Goal: Task Accomplishment & Management: Complete application form

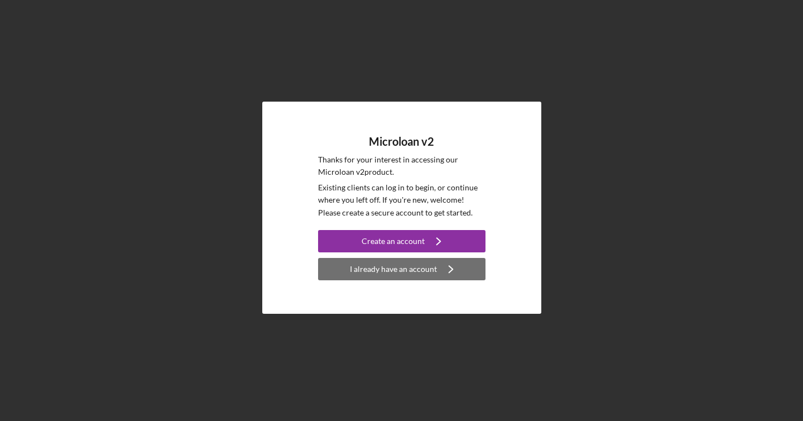
click at [432, 274] on div "I already have an account" at bounding box center [393, 269] width 87 height 22
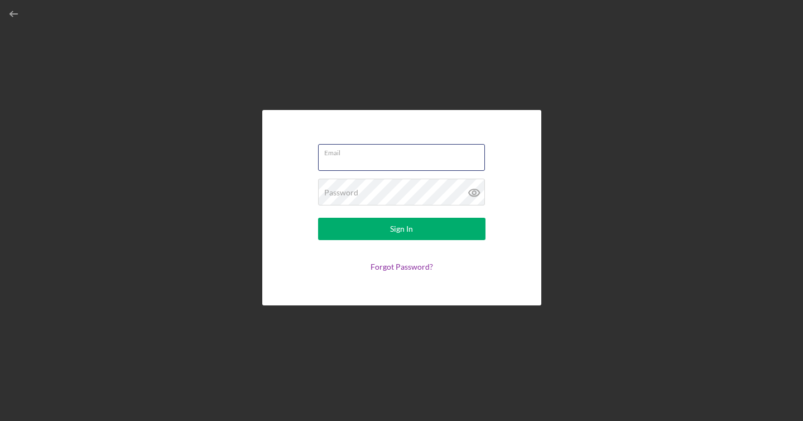
type input "[EMAIL_ADDRESS][DOMAIN_NAME]"
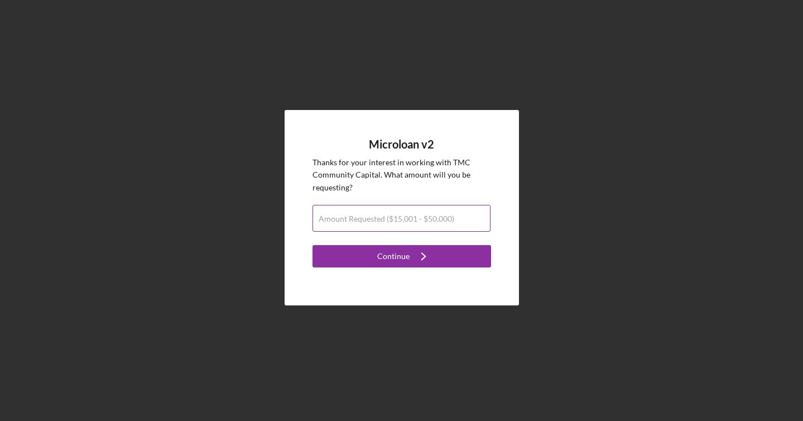
click at [434, 217] on label "Amount Requested ($15,001 - $50,000)" at bounding box center [387, 218] width 136 height 9
click at [434, 217] on input "Amount Requested ($15,001 - $50,000)" at bounding box center [402, 218] width 178 height 27
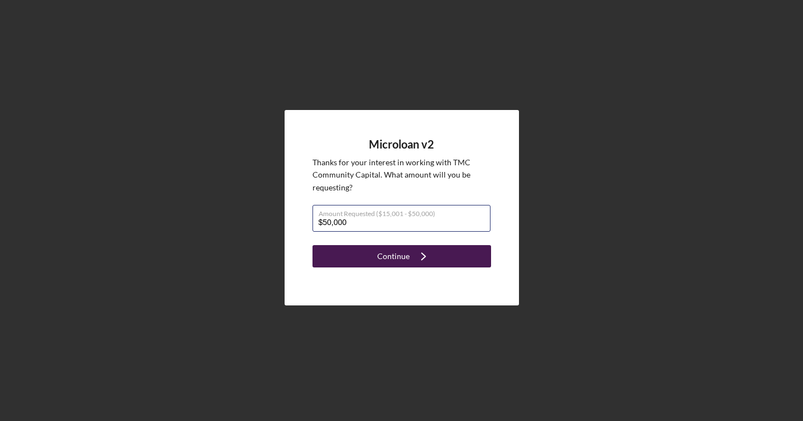
type input "$50,000"
click at [425, 253] on icon "Icon/Navigate" at bounding box center [424, 256] width 28 height 28
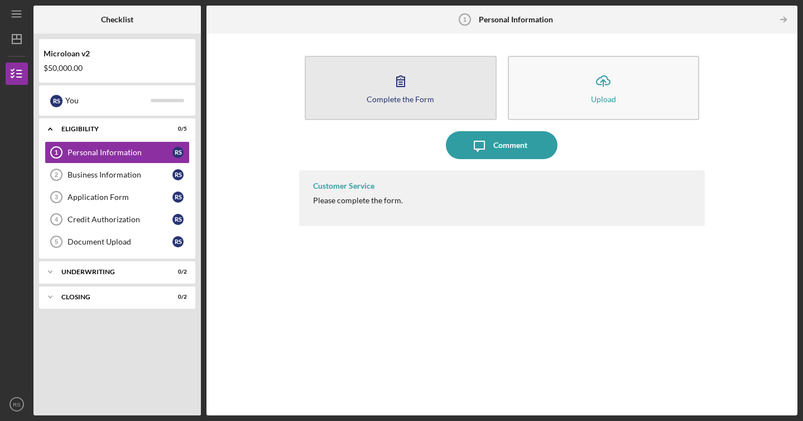
click at [485, 99] on button "Complete the Form Form" at bounding box center [401, 88] width 192 height 64
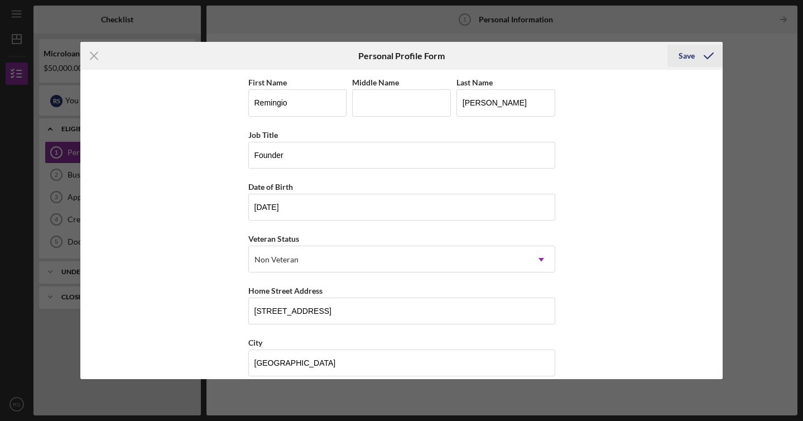
click at [705, 56] on polyline "submit" at bounding box center [709, 56] width 9 height 6
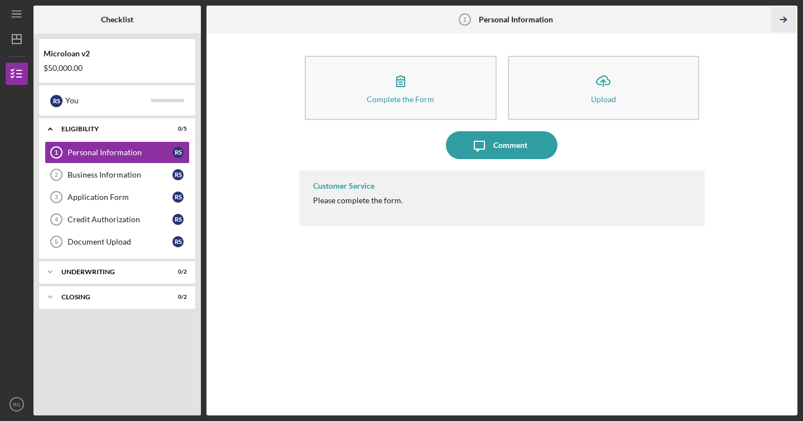
click at [782, 20] on line "button" at bounding box center [784, 20] width 6 height 0
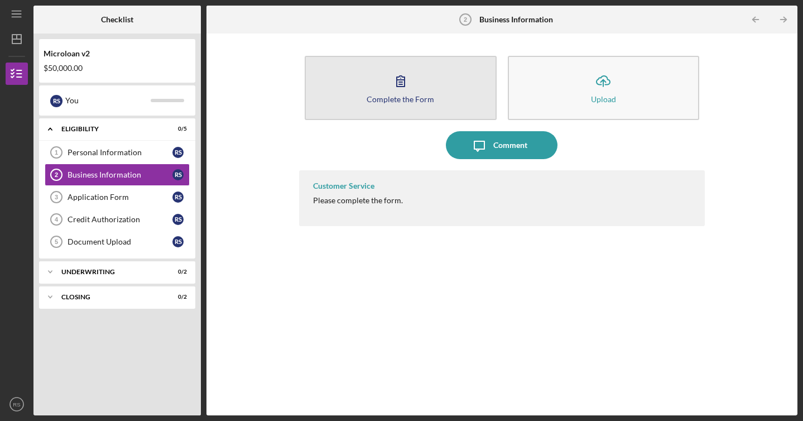
click at [411, 99] on div "Complete the Form" at bounding box center [401, 99] width 68 height 8
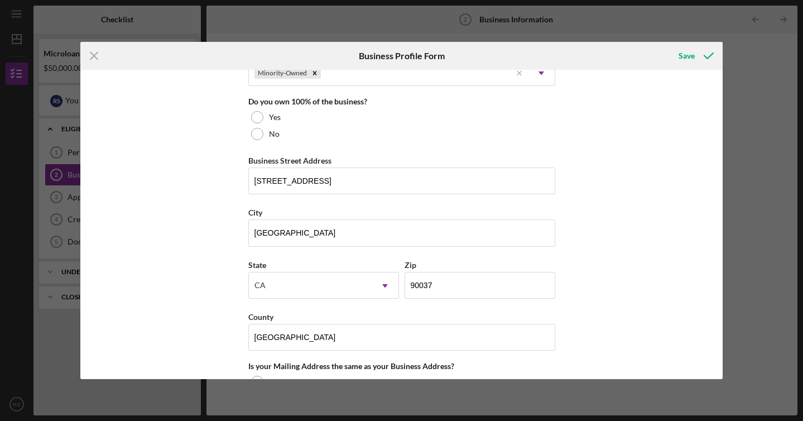
scroll to position [577, 0]
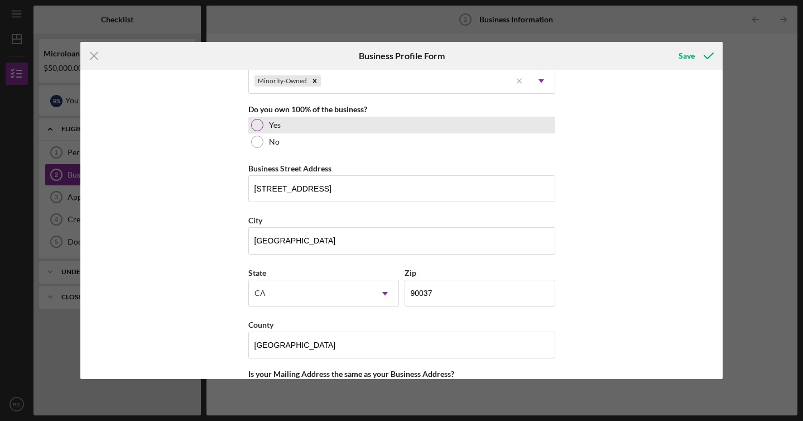
click at [270, 127] on label "Yes" at bounding box center [275, 125] width 12 height 9
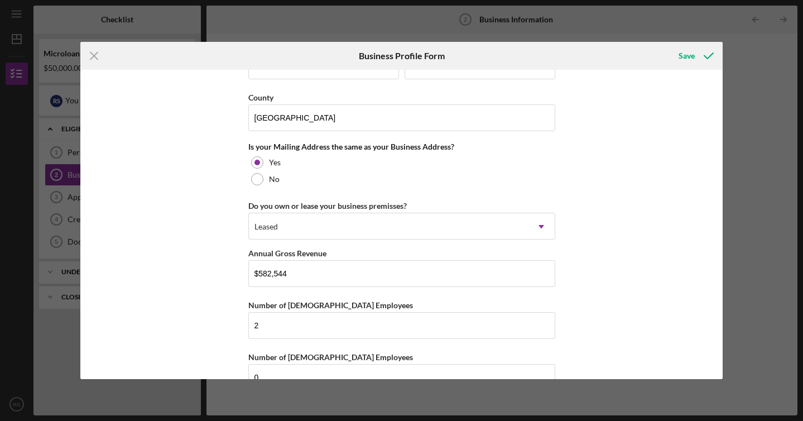
scroll to position [832, 0]
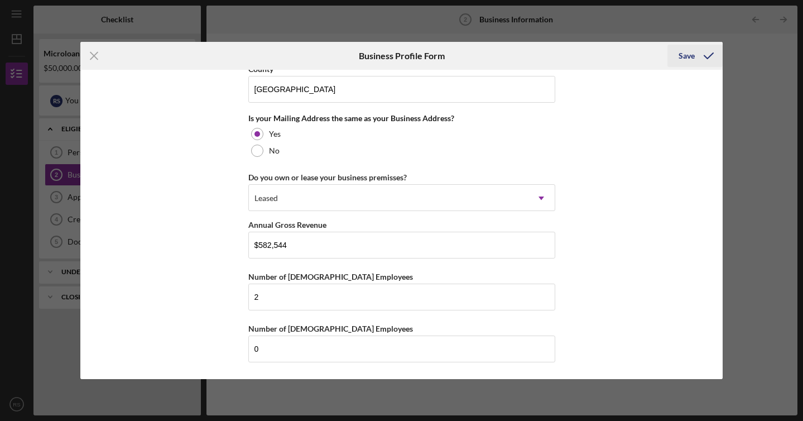
click at [688, 64] on div "Save" at bounding box center [687, 56] width 16 height 22
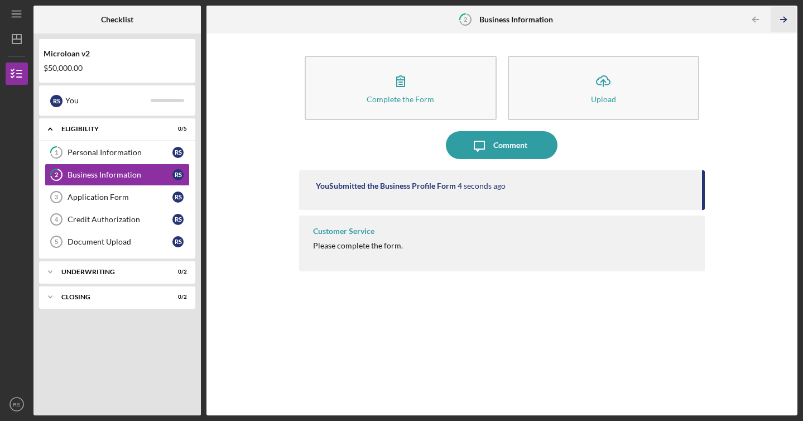
click at [787, 18] on icon "Icon/Table Pagination Arrow" at bounding box center [784, 19] width 25 height 25
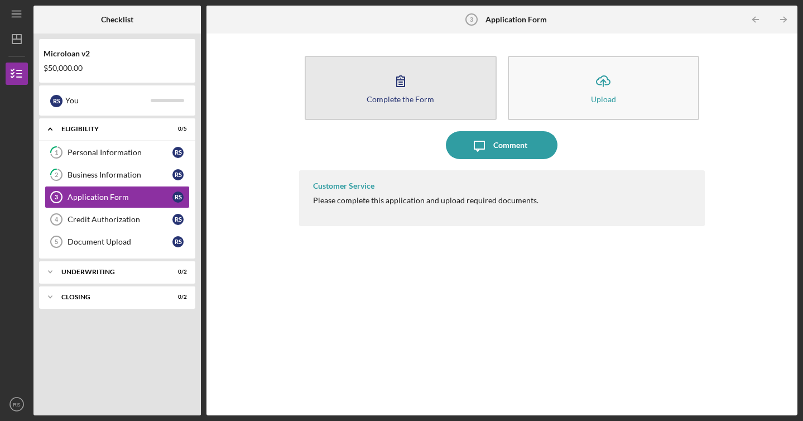
click at [459, 98] on button "Complete the Form Form" at bounding box center [401, 88] width 192 height 64
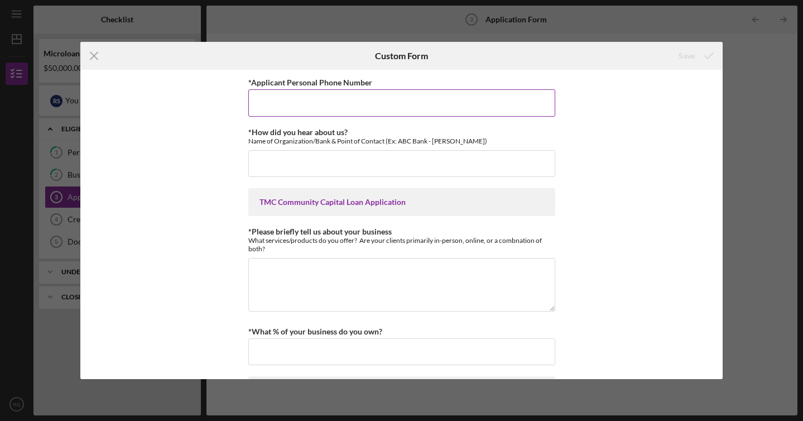
click at [414, 110] on input "*Applicant Personal Phone Number" at bounding box center [401, 102] width 307 height 27
type input "4105707204"
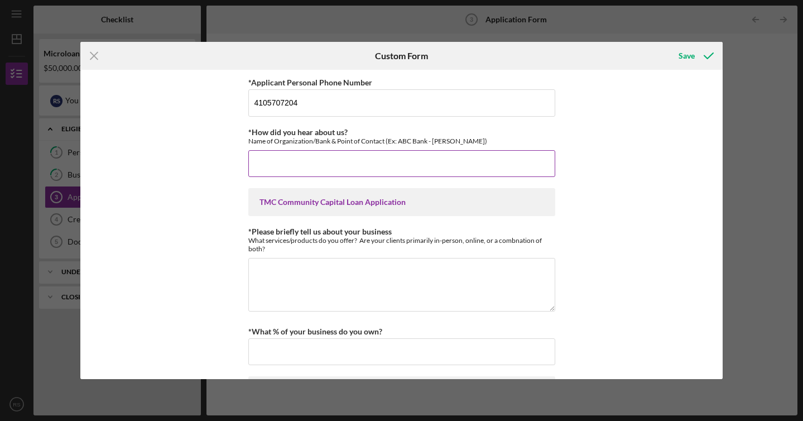
click at [401, 167] on input "*How did you hear about us?" at bounding box center [401, 163] width 307 height 27
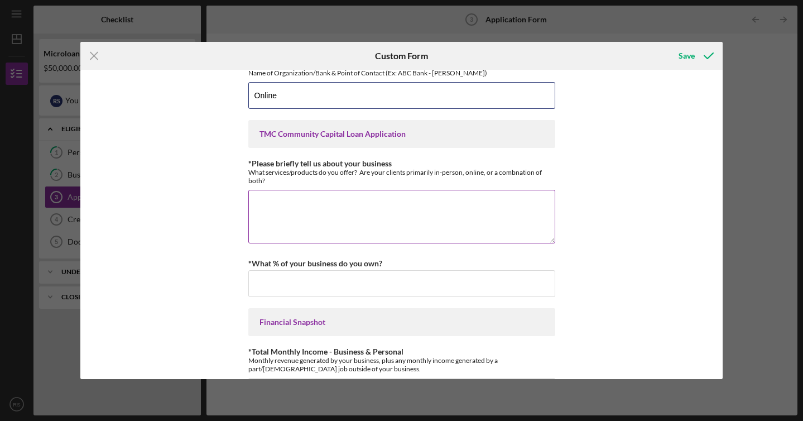
type input "Online"
click at [460, 219] on textarea "*Please briefly tell us about your business" at bounding box center [401, 217] width 307 height 54
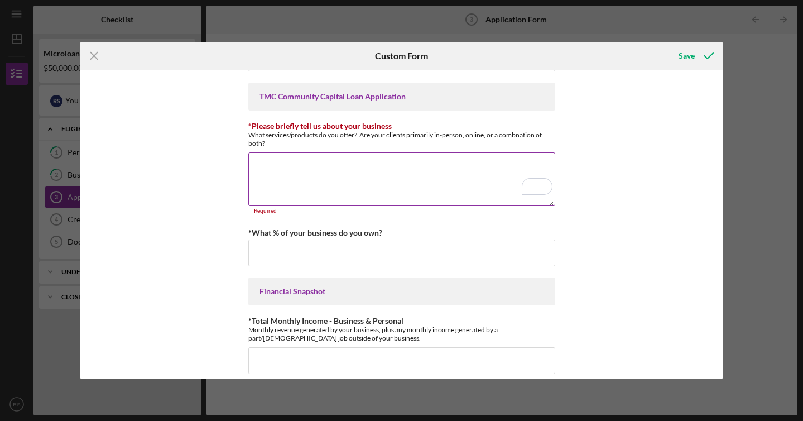
click at [400, 193] on textarea "*Please briefly tell us about your business" at bounding box center [401, 179] width 307 height 54
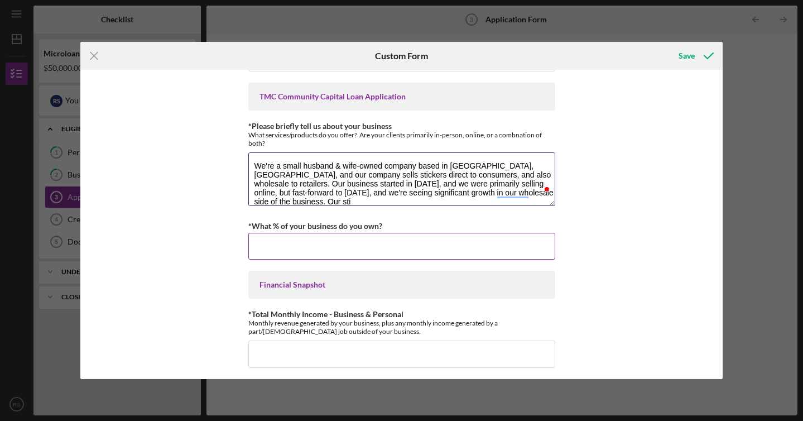
scroll to position [1, 0]
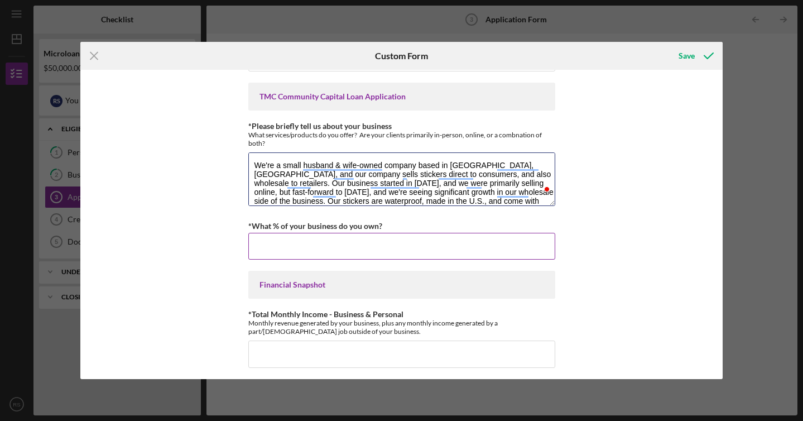
type textarea "We're a small husband & wife-owned company based in [GEOGRAPHIC_DATA], [GEOGRAP…"
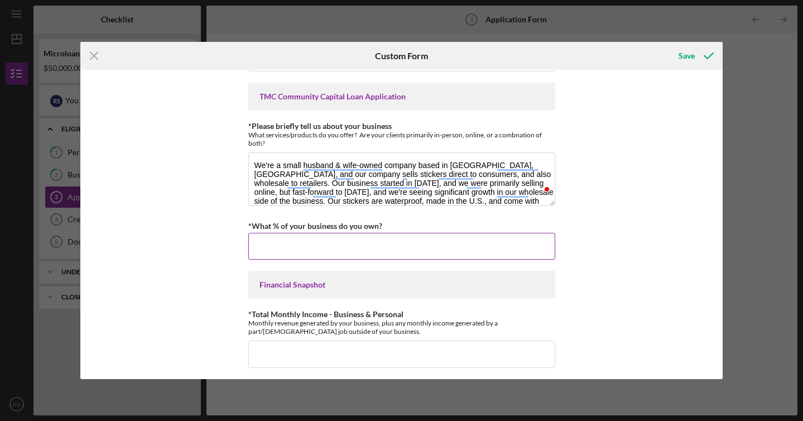
click at [467, 241] on input "*What % of your business do you own?" at bounding box center [401, 246] width 307 height 27
click at [563, 234] on div "*Applicant Personal Phone Number [PHONE_NUMBER] *How did you hear about us? Nam…" at bounding box center [401, 224] width 643 height 309
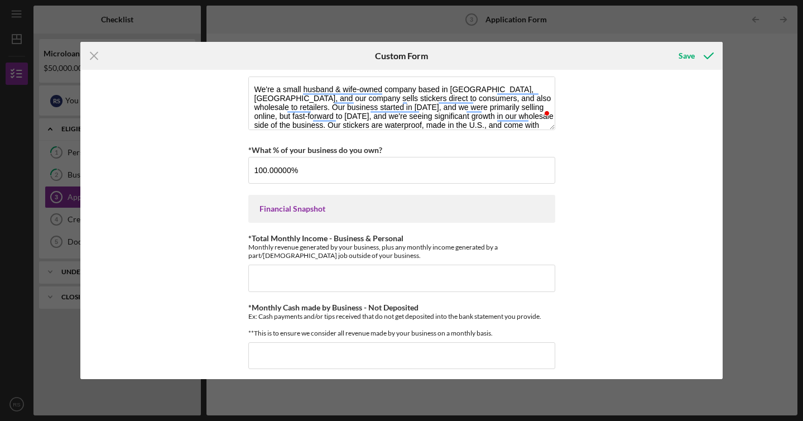
scroll to position [183, 0]
click at [290, 170] on input "100.00000%" at bounding box center [401, 169] width 307 height 27
type input "100.00000%"
click at [493, 192] on div "*Applicant Personal Phone Number [PHONE_NUMBER] *How did you hear about us? Nam…" at bounding box center [401, 352] width 307 height 918
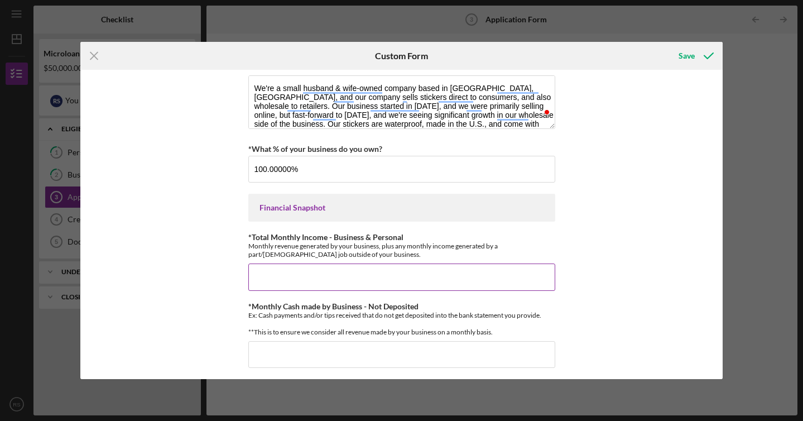
click at [505, 265] on input "*Total Monthly Income - Business & Personal" at bounding box center [401, 277] width 307 height 27
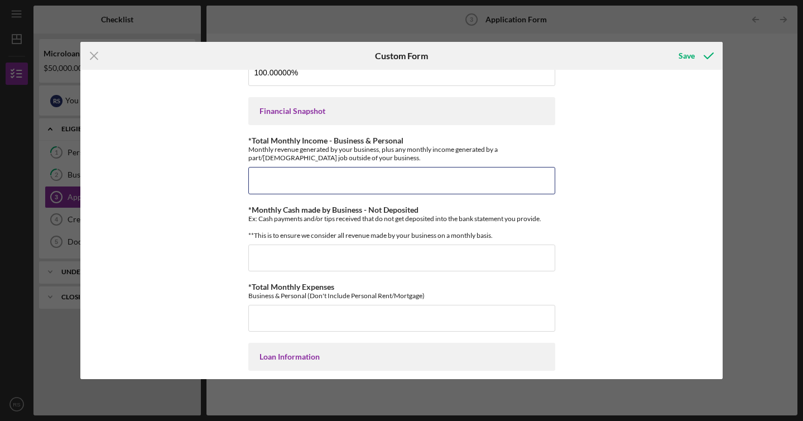
scroll to position [280, 0]
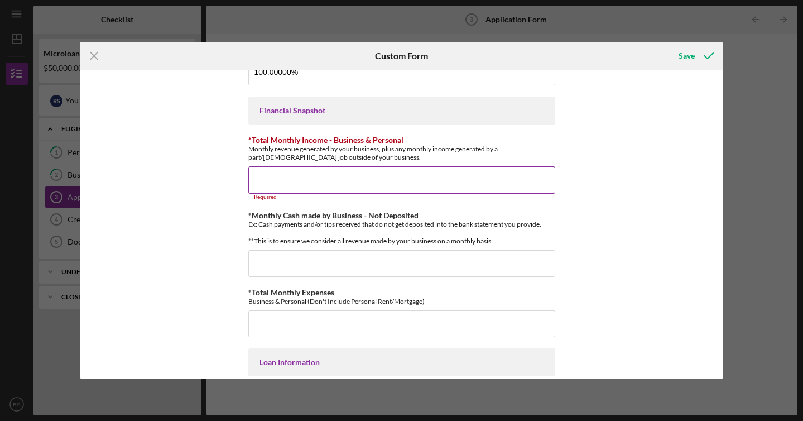
click at [465, 176] on input "*Total Monthly Income - Business & Personal" at bounding box center [401, 179] width 307 height 27
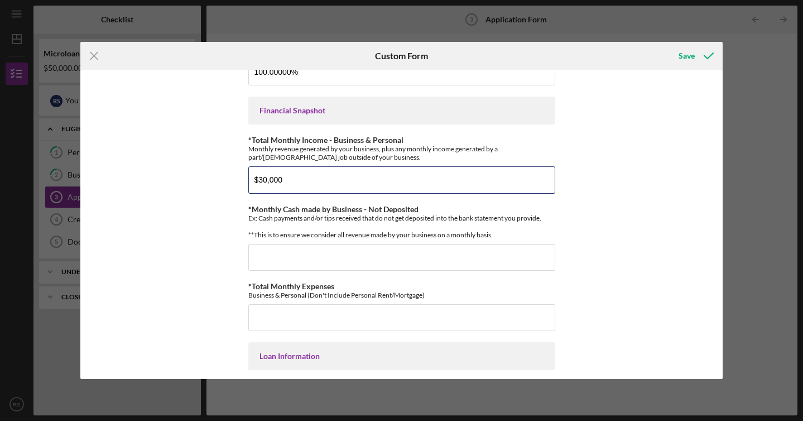
type input "$30,000"
click at [573, 199] on div "*Applicant Personal Phone Number [PHONE_NUMBER] *How did you hear about us? Nam…" at bounding box center [401, 224] width 643 height 309
click at [264, 182] on input "$30,000" at bounding box center [401, 179] width 307 height 27
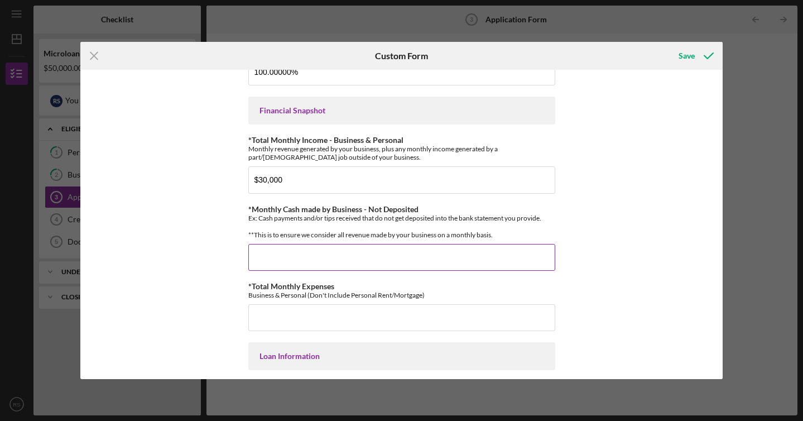
click at [433, 266] on input "*Monthly Cash made by Business - Not Deposited" at bounding box center [401, 257] width 307 height 27
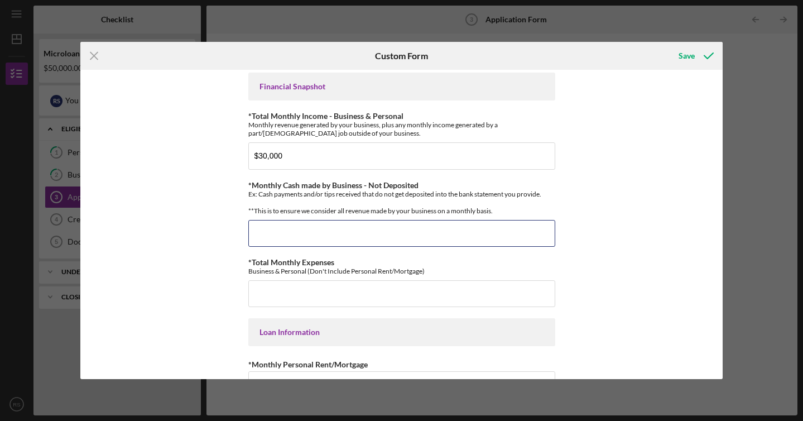
scroll to position [307, 0]
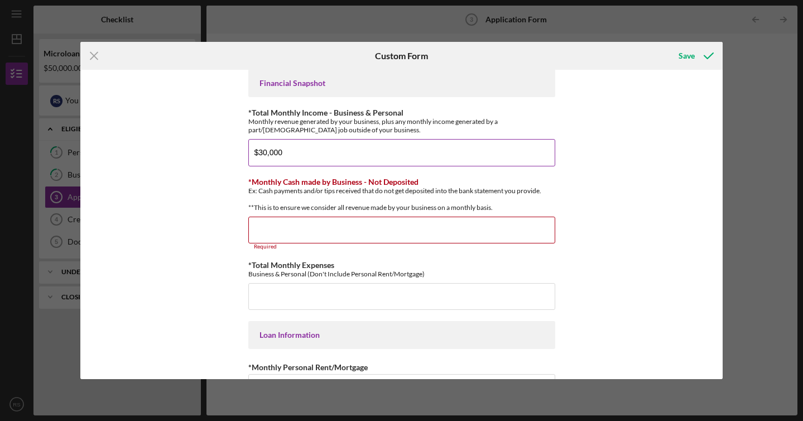
click at [544, 160] on input "$30,000" at bounding box center [401, 152] width 307 height 27
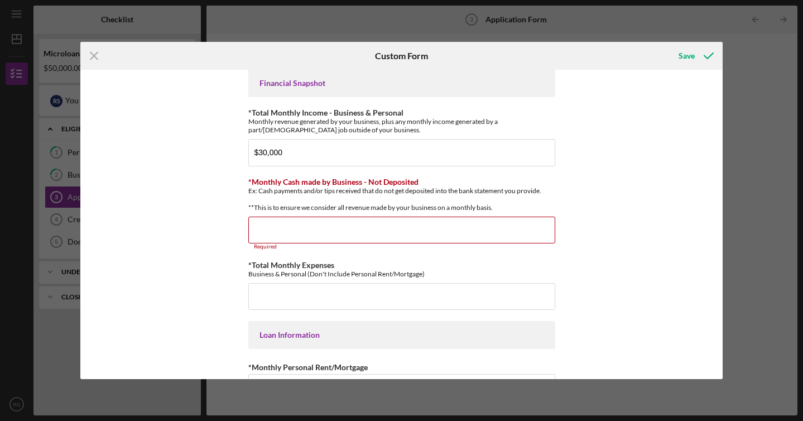
click at [566, 217] on div "*Applicant Personal Phone Number [PHONE_NUMBER] *How did you hear about us? Nam…" at bounding box center [401, 224] width 643 height 309
click at [528, 239] on input "*Monthly Cash made by Business - Not Deposited" at bounding box center [401, 230] width 307 height 27
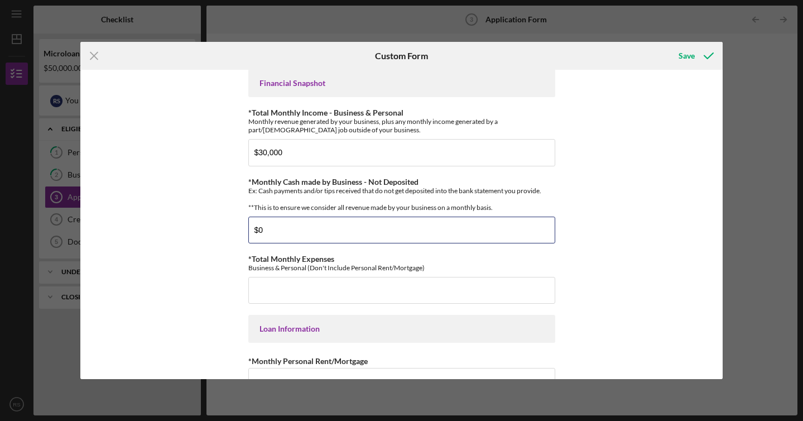
type input "$0"
click at [566, 222] on div "*Applicant Personal Phone Number [PHONE_NUMBER] *How did you hear about us? Nam…" at bounding box center [401, 224] width 643 height 309
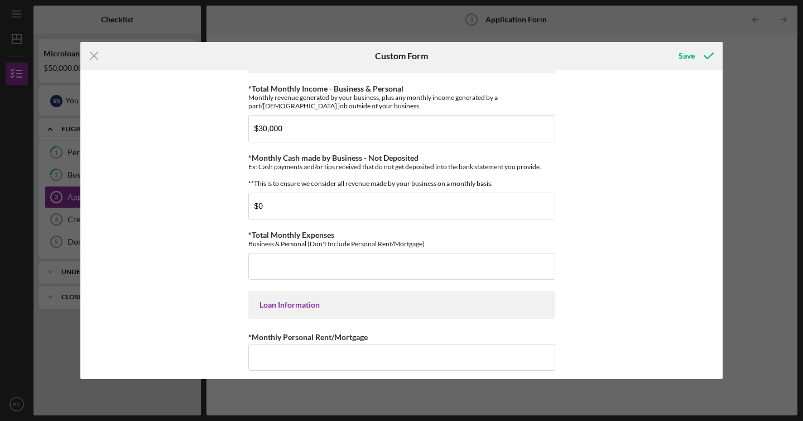
scroll to position [332, 0]
click at [513, 270] on input "*Total Monthly Expenses" at bounding box center [401, 265] width 307 height 27
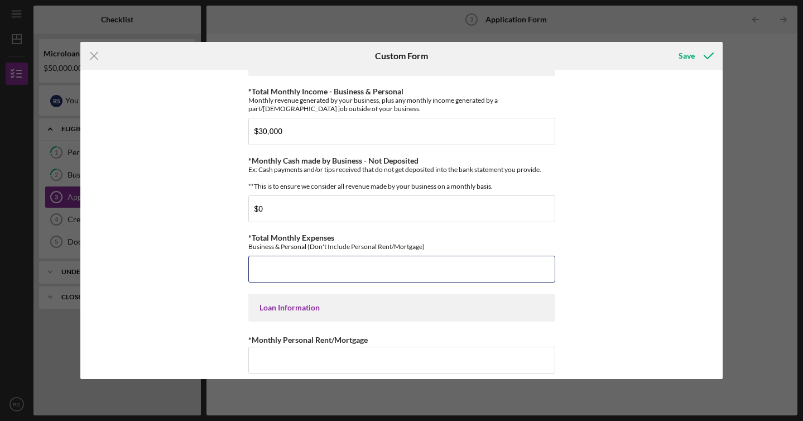
scroll to position [319, 0]
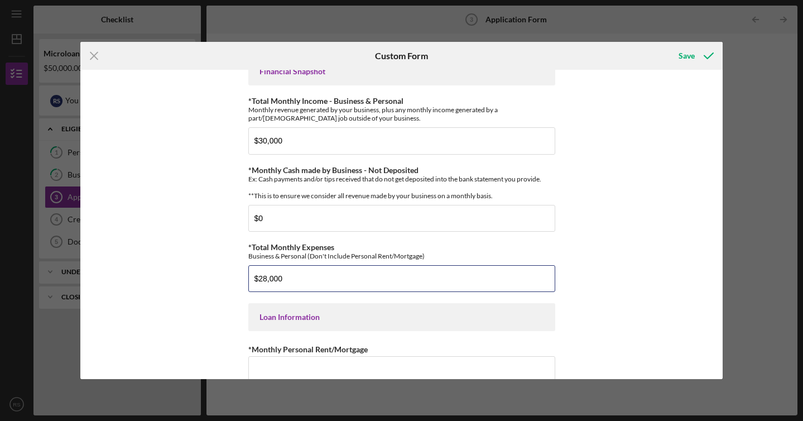
type input "$28,000"
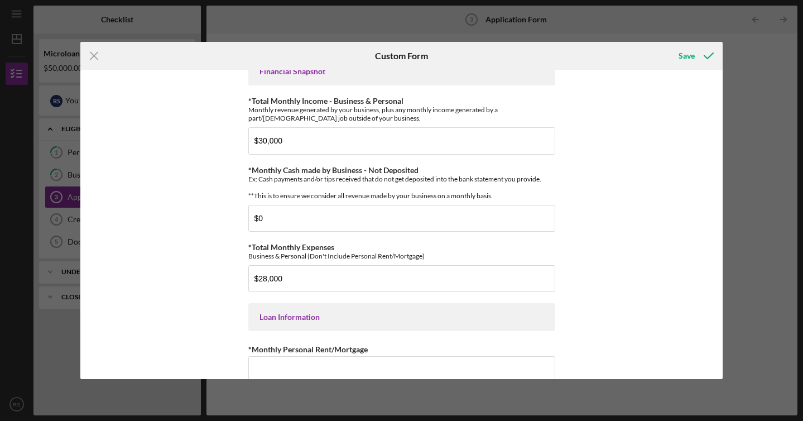
click at [591, 226] on div "*Applicant Personal Phone Number [PHONE_NUMBER] *How did you hear about us? Nam…" at bounding box center [401, 224] width 643 height 309
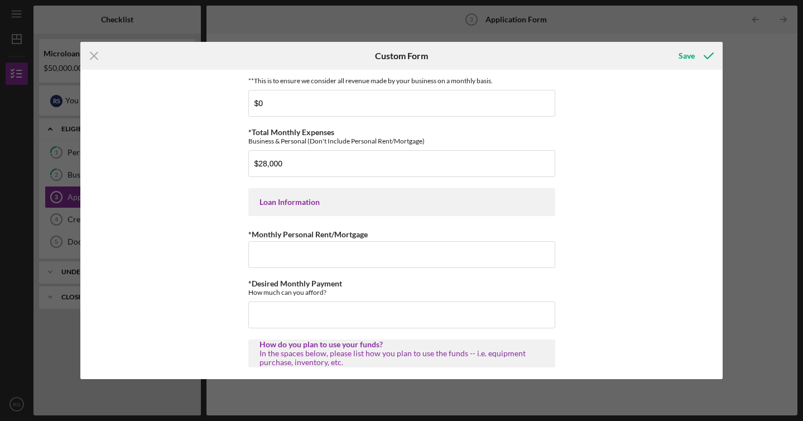
scroll to position [471, 0]
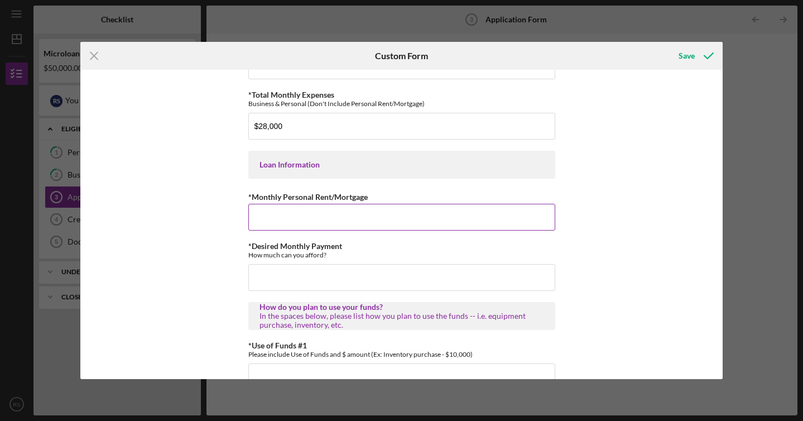
click at [361, 231] on input "*Monthly Personal Rent/Mortgage" at bounding box center [401, 217] width 307 height 27
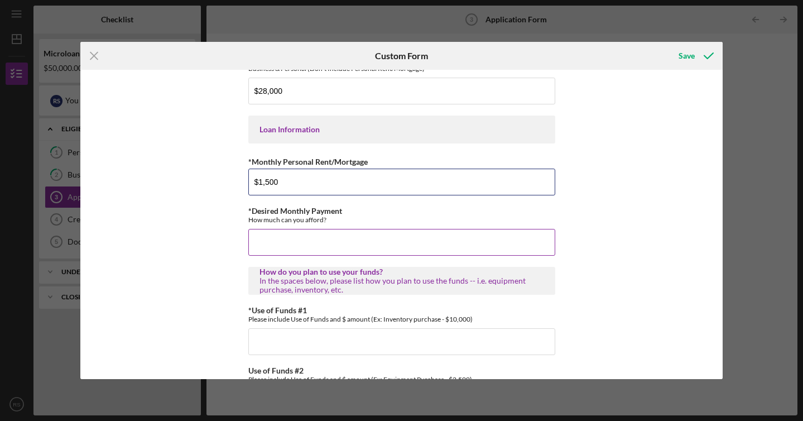
type input "$1,500"
click at [516, 248] on input "*Desired Monthly Payment" at bounding box center [401, 242] width 307 height 27
type input "$1,500"
click at [553, 242] on div "*Applicant Personal Phone Number [PHONE_NUMBER] *How did you hear about us? Nam…" at bounding box center [401, 224] width 643 height 309
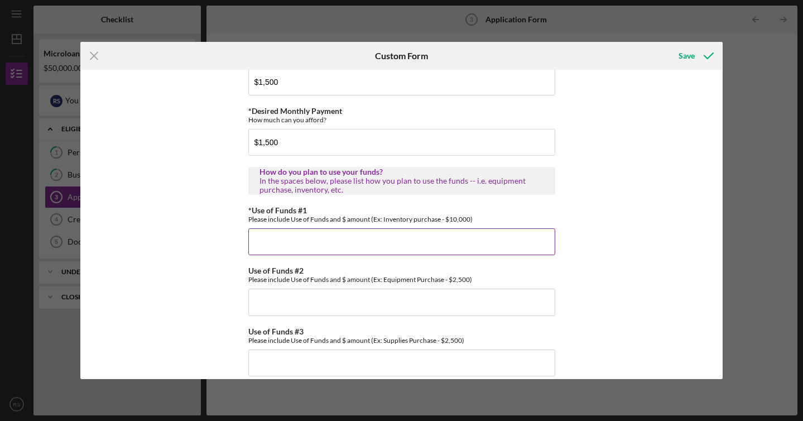
click at [520, 244] on input "*Use of Funds #1" at bounding box center [401, 241] width 307 height 27
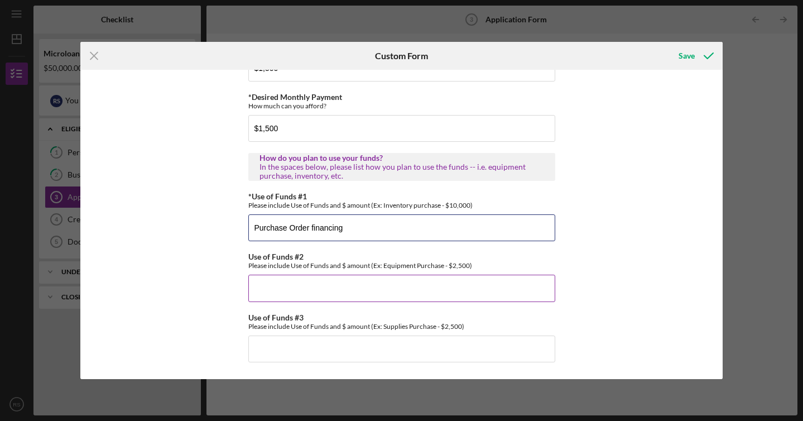
type input "Purchase Order financing"
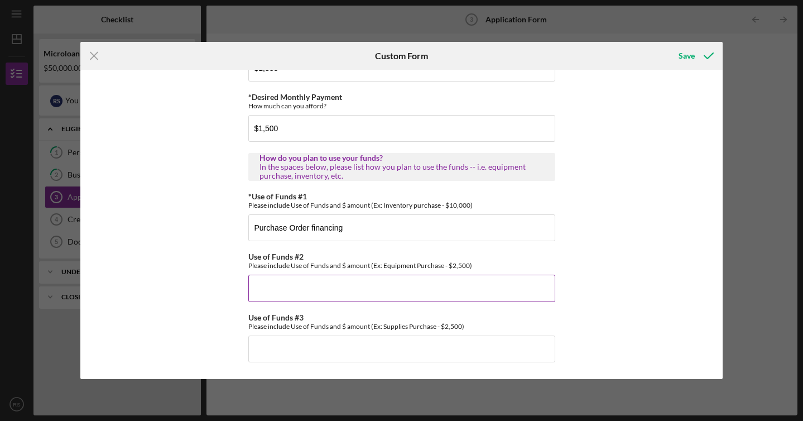
click at [504, 281] on input "Use of Funds #2" at bounding box center [401, 288] width 307 height 27
paste input "working capital to support operational cashflow"
click at [260, 292] on input "working capital to support operational cashflow" at bounding box center [401, 288] width 307 height 27
type input "Working capital to support operational cashflow"
click at [569, 258] on div "*Applicant Personal Phone Number [PHONE_NUMBER] *How did you hear about us? Nam…" at bounding box center [401, 224] width 643 height 309
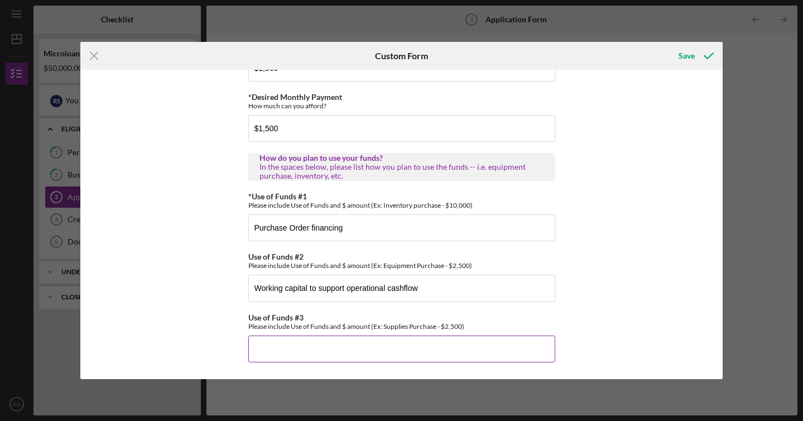
click at [469, 343] on input "Use of Funds #3" at bounding box center [401, 349] width 307 height 27
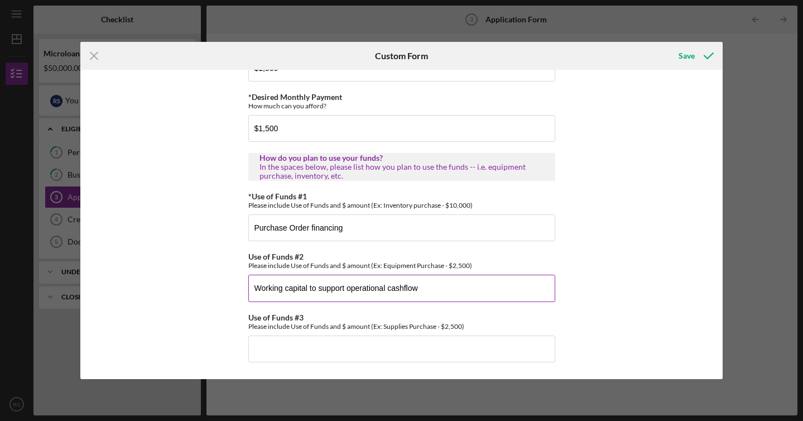
click at [550, 300] on input "Working capital to support operational cashflow" at bounding box center [401, 288] width 307 height 27
click at [700, 55] on icon "submit" at bounding box center [709, 56] width 28 height 28
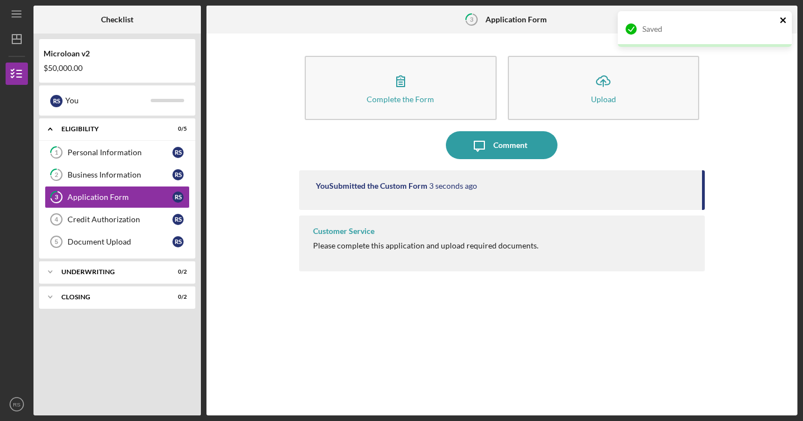
click at [786, 20] on icon "close" at bounding box center [784, 20] width 8 height 9
click at [784, 20] on line "button" at bounding box center [784, 20] width 6 height 0
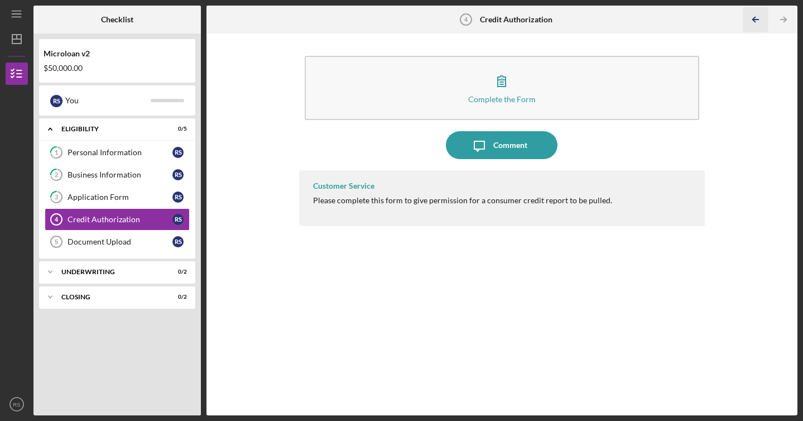
click at [753, 19] on polyline "button" at bounding box center [754, 19] width 3 height 5
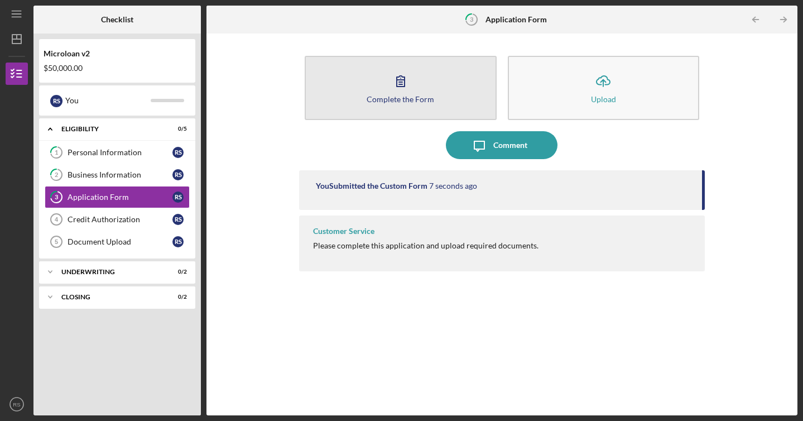
click at [424, 83] on button "Complete the Form Form" at bounding box center [401, 88] width 192 height 64
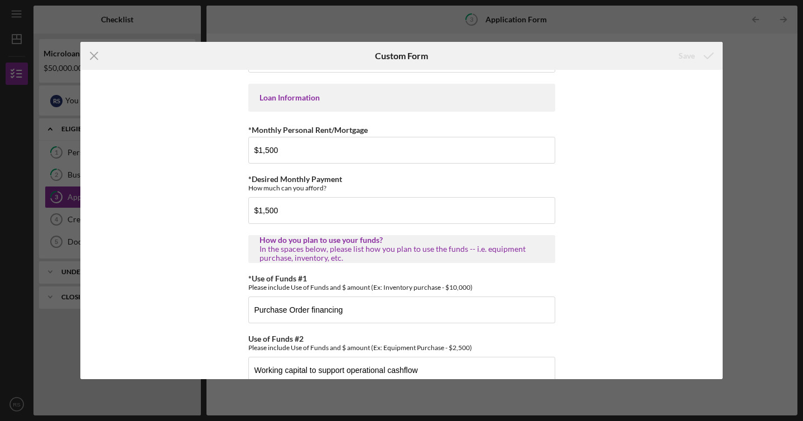
scroll to position [628, 0]
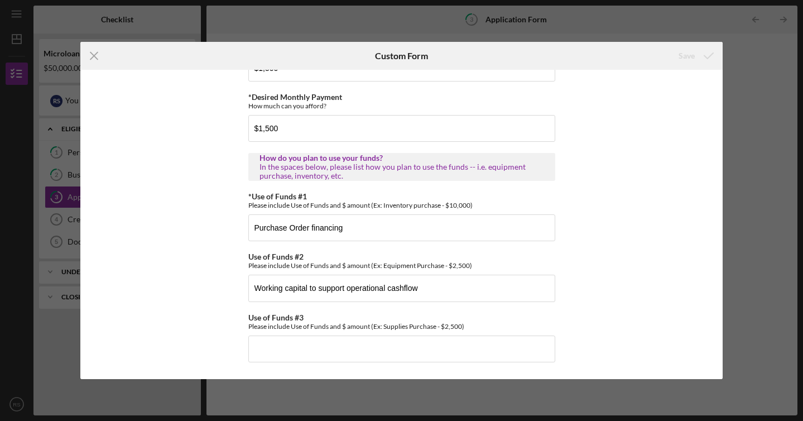
click at [728, 50] on div "Icon/Menu Close Custom Form Save *Applicant Personal Phone Number [PHONE_NUMBER…" at bounding box center [401, 210] width 803 height 421
click at [98, 53] on icon "Icon/Menu Close" at bounding box center [94, 56] width 28 height 28
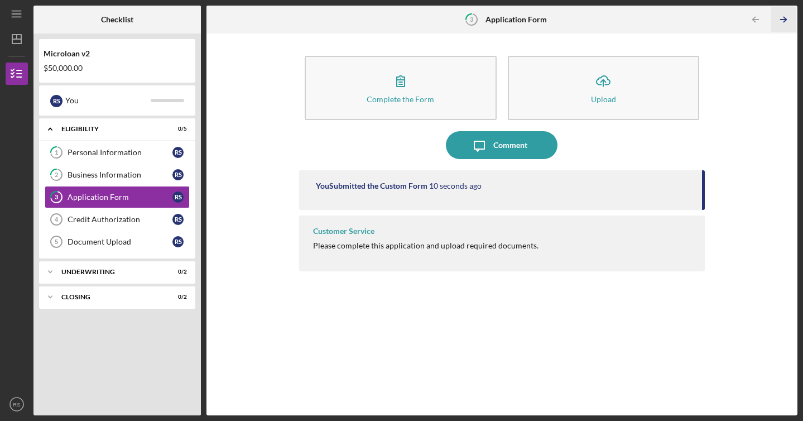
click at [779, 17] on icon "Icon/Table Pagination Arrow" at bounding box center [784, 19] width 25 height 25
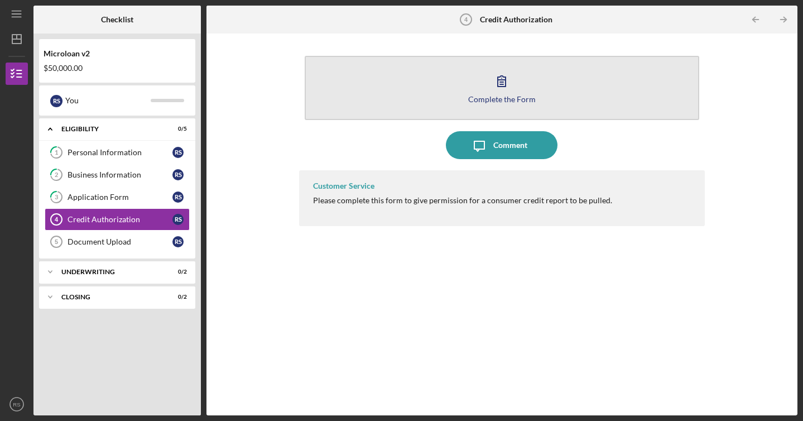
click at [527, 97] on div "Complete the Form" at bounding box center [502, 99] width 68 height 8
click at [447, 83] on button "Complete the Form Form" at bounding box center [502, 88] width 395 height 64
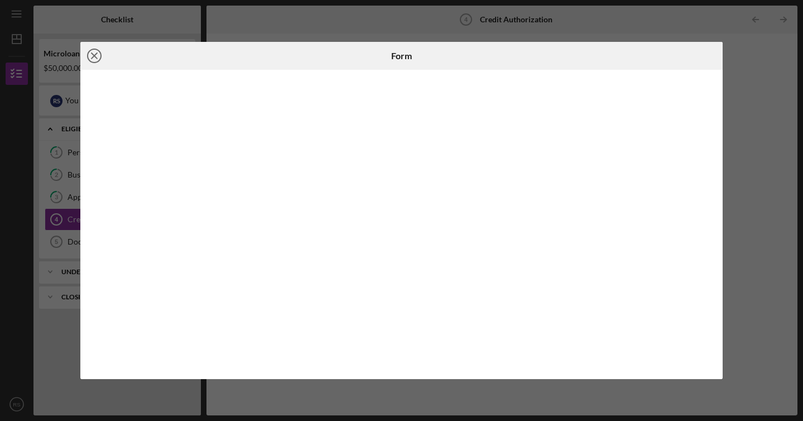
click at [95, 56] on line at bounding box center [95, 56] width 6 height 6
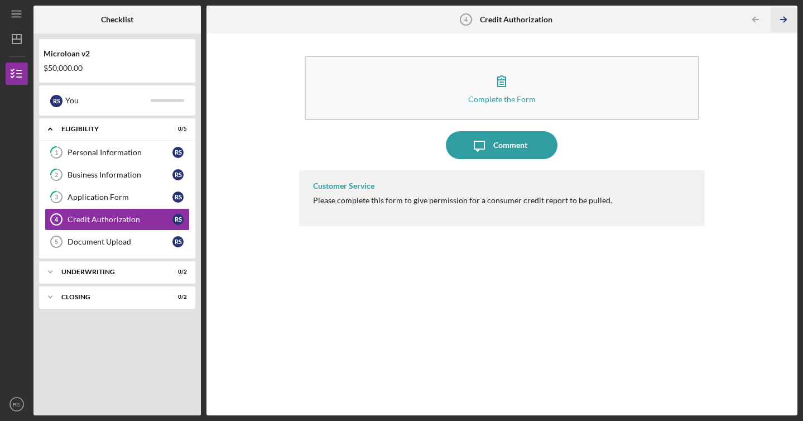
click at [789, 22] on icon "Icon/Table Pagination Arrow" at bounding box center [784, 19] width 25 height 25
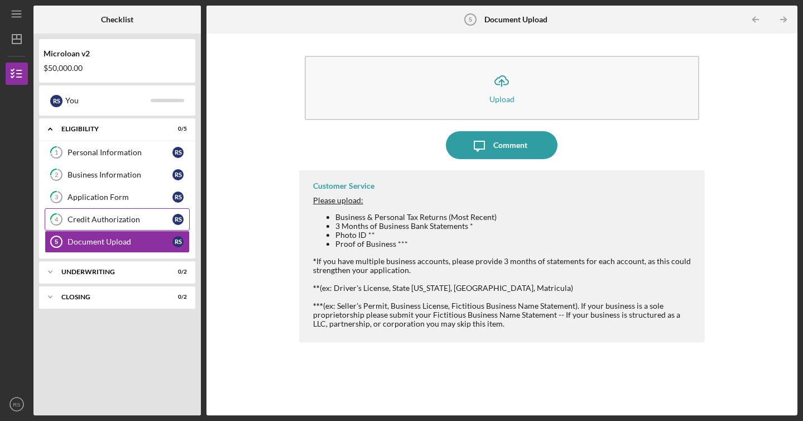
click at [159, 218] on div "Credit Authorization" at bounding box center [120, 219] width 105 height 9
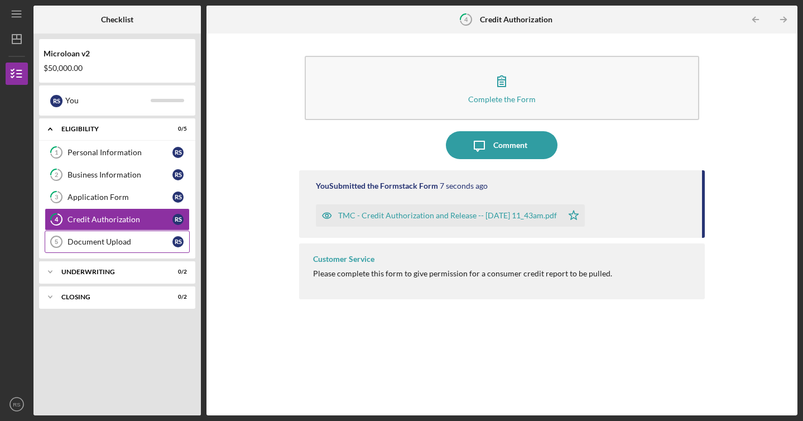
click at [132, 232] on link "Document Upload 5 Document Upload R S" at bounding box center [117, 242] width 145 height 22
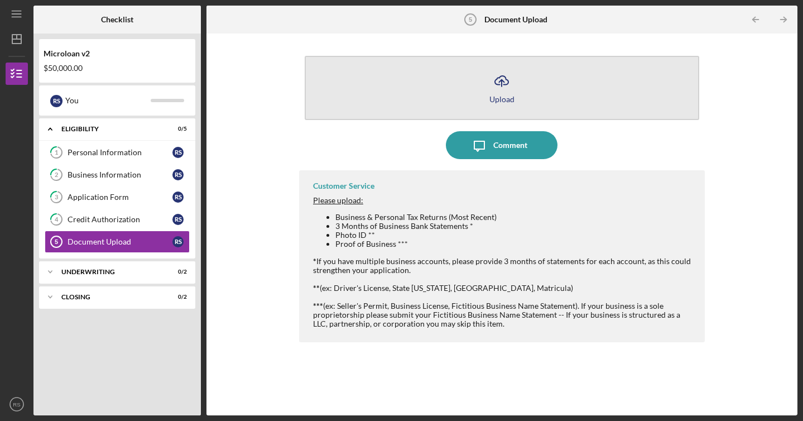
click at [386, 101] on button "Icon/Upload Upload" at bounding box center [502, 88] width 395 height 64
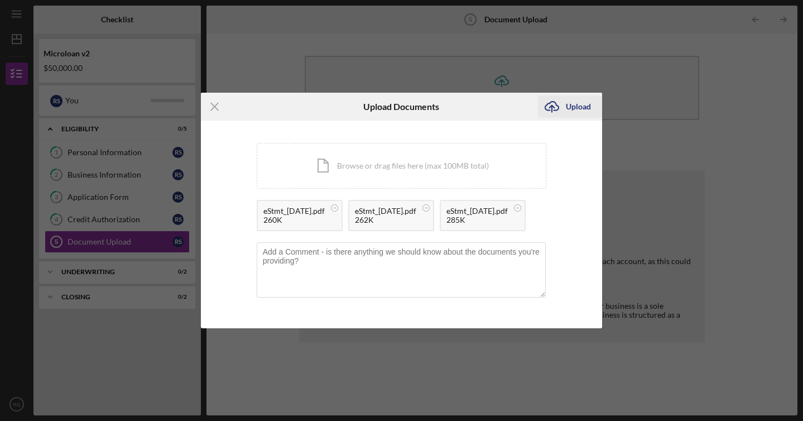
click at [572, 95] on div "Upload" at bounding box center [578, 106] width 25 height 22
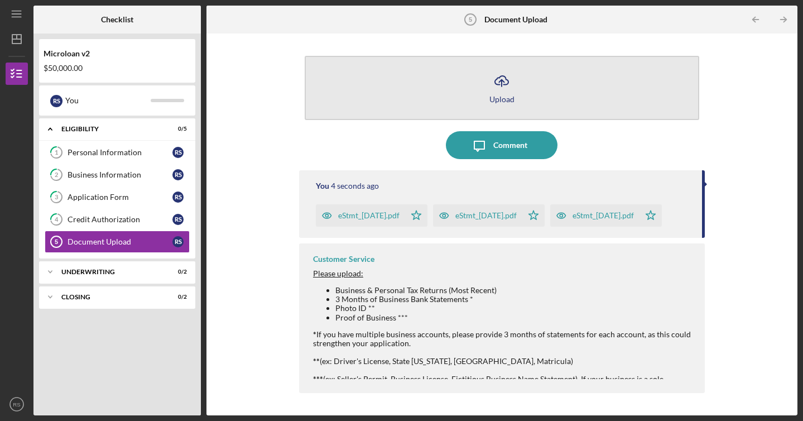
click at [544, 89] on button "Icon/Upload Upload" at bounding box center [502, 88] width 395 height 64
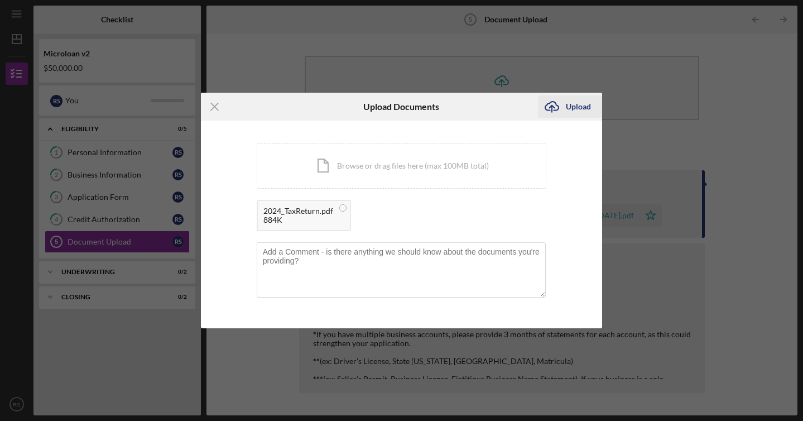
click at [572, 113] on div "Upload" at bounding box center [578, 106] width 25 height 22
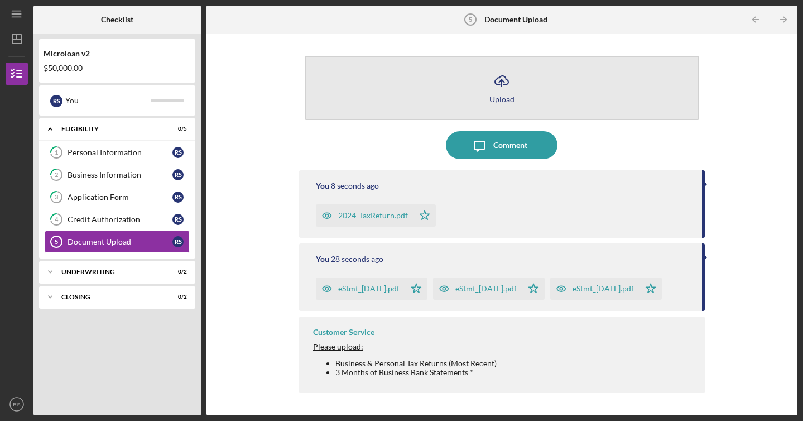
click at [501, 74] on icon "Icon/Upload" at bounding box center [502, 81] width 28 height 28
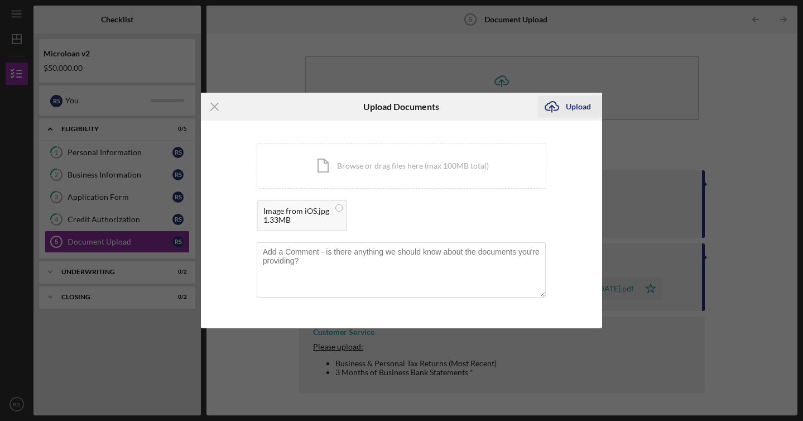
click at [571, 108] on div "Upload" at bounding box center [578, 106] width 25 height 22
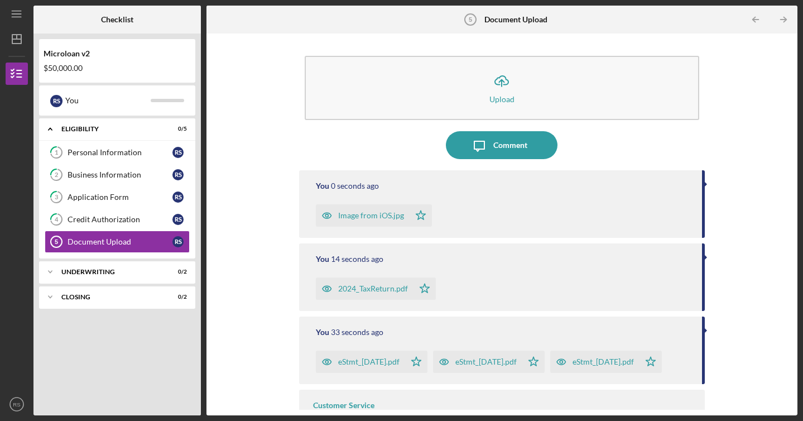
scroll to position [64, 0]
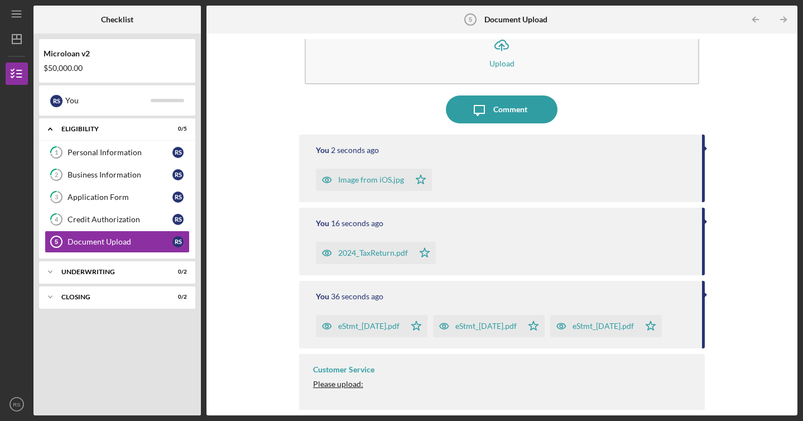
click at [712, 348] on div "Icon/Upload Upload Icon/Message Comment You 2 seconds ago Image from iOS.jpg Ic…" at bounding box center [502, 224] width 580 height 371
click at [339, 386] on span "Please upload:" at bounding box center [338, 383] width 50 height 9
click at [338, 386] on span "Please upload:" at bounding box center [338, 383] width 50 height 9
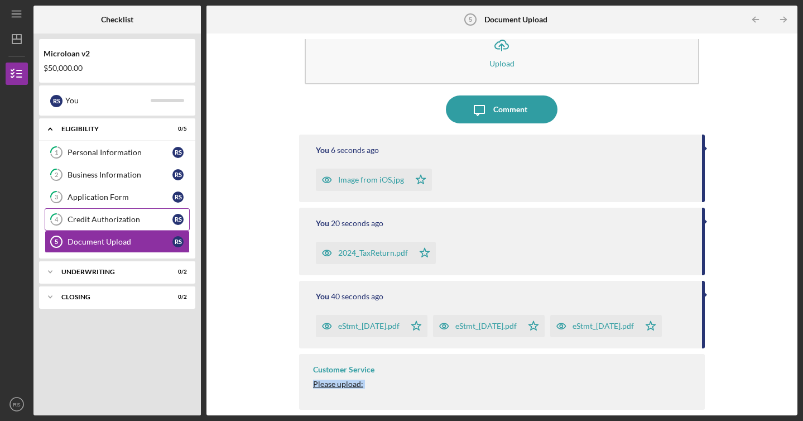
click at [145, 223] on div "Credit Authorization" at bounding box center [120, 219] width 105 height 9
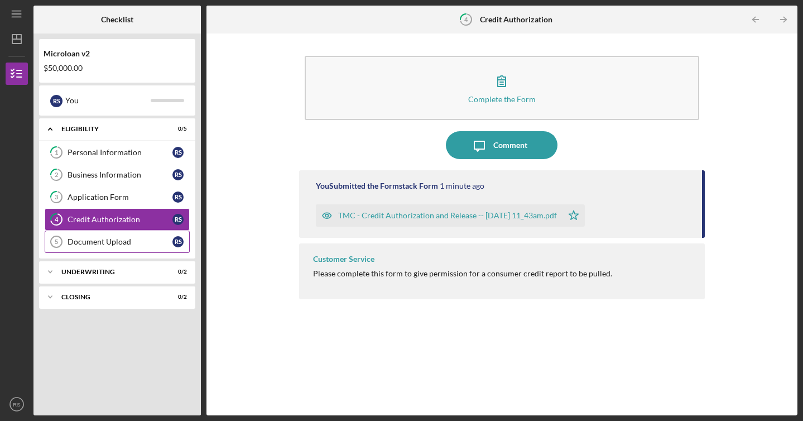
click at [137, 244] on div "Document Upload" at bounding box center [120, 241] width 105 height 9
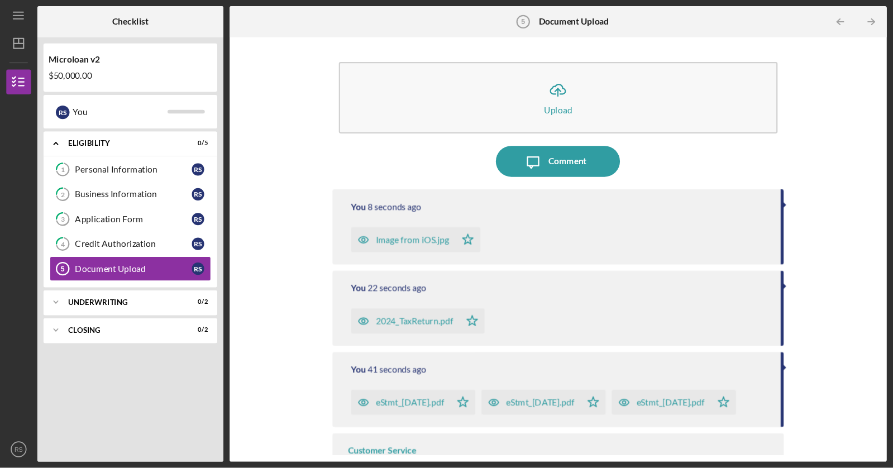
scroll to position [64, 0]
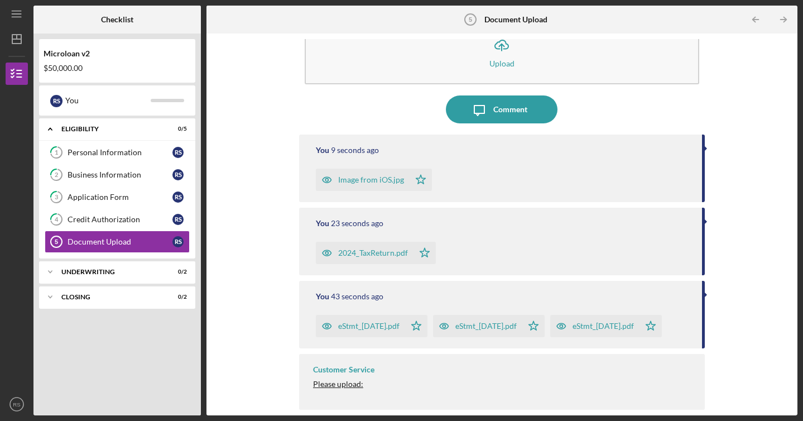
click at [506, 380] on div "Please upload:" at bounding box center [503, 384] width 381 height 9
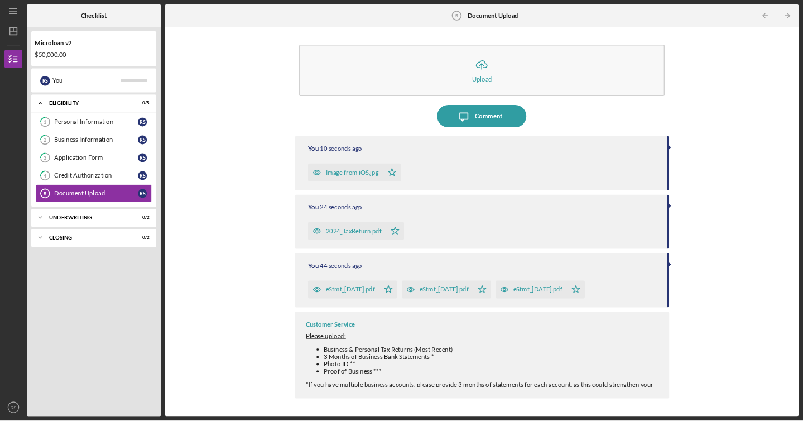
scroll to position [0, 0]
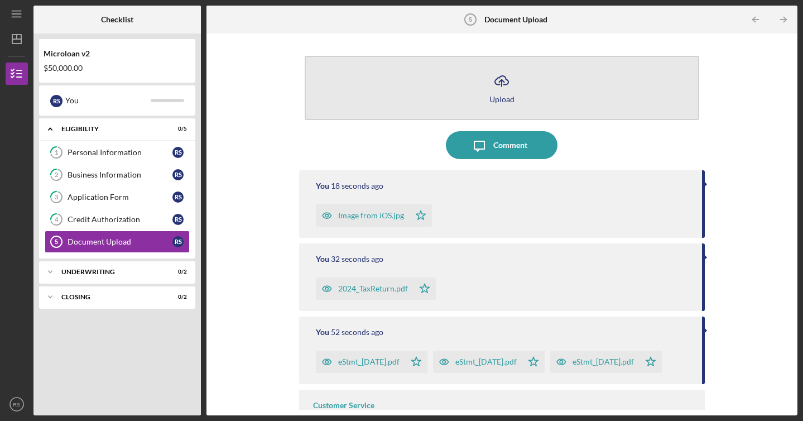
click at [490, 107] on button "Icon/Upload Upload" at bounding box center [502, 88] width 395 height 64
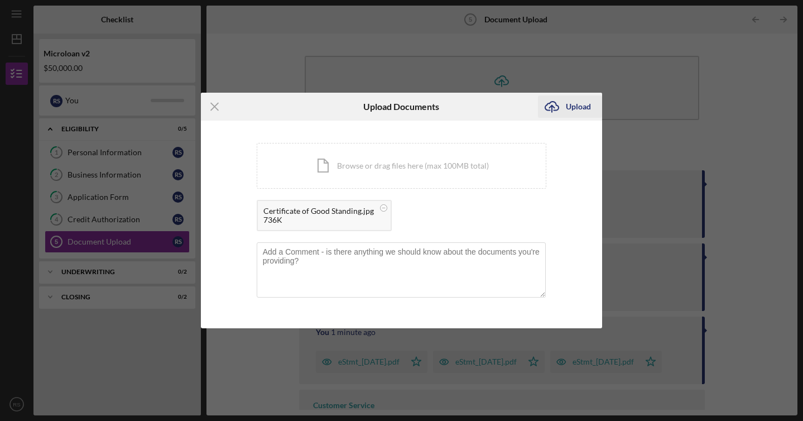
click at [580, 106] on div "Upload" at bounding box center [578, 106] width 25 height 22
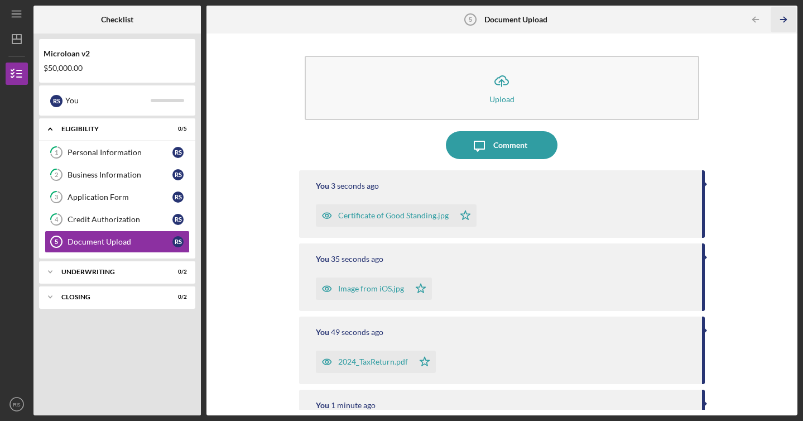
click at [786, 21] on icon "Icon/Table Pagination Arrow" at bounding box center [784, 19] width 25 height 25
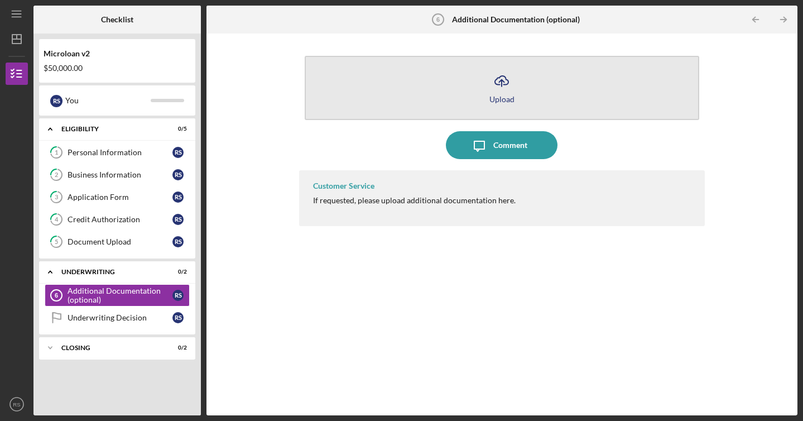
click at [518, 99] on button "Icon/Upload Upload" at bounding box center [502, 88] width 395 height 64
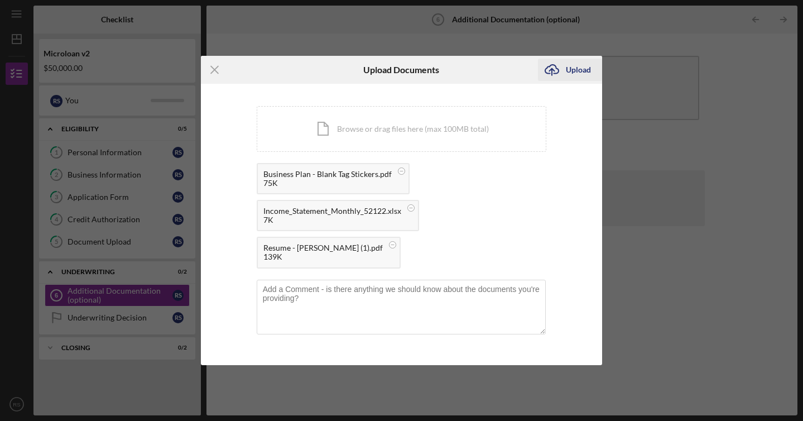
click at [583, 81] on div "Upload" at bounding box center [578, 70] width 25 height 22
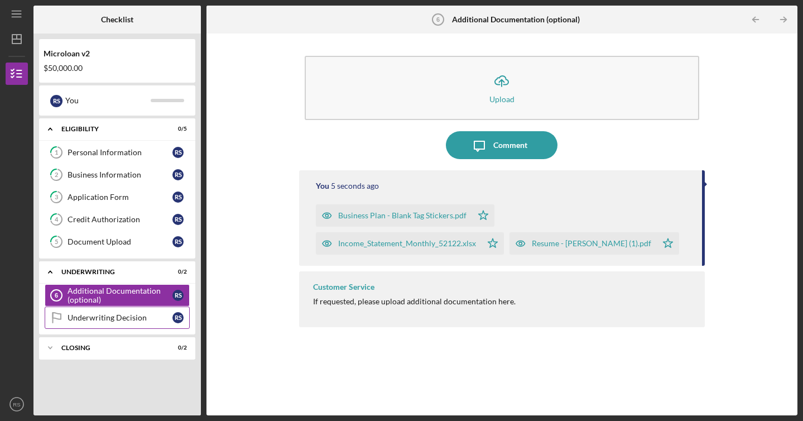
click at [136, 319] on div "Underwriting Decision" at bounding box center [120, 317] width 105 height 9
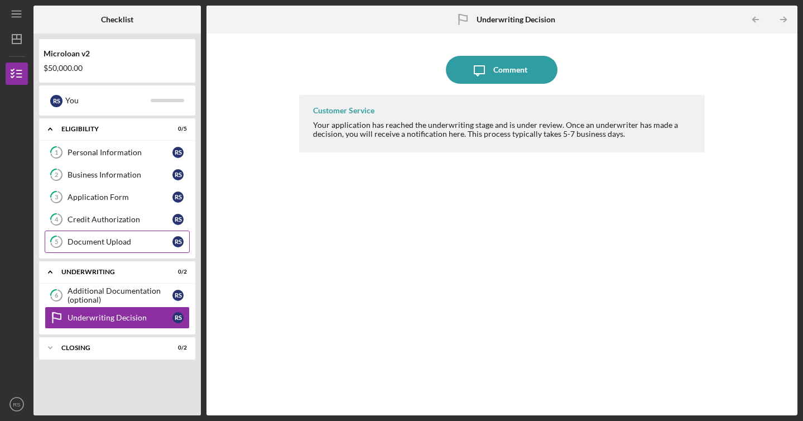
click at [133, 243] on div "Document Upload" at bounding box center [120, 241] width 105 height 9
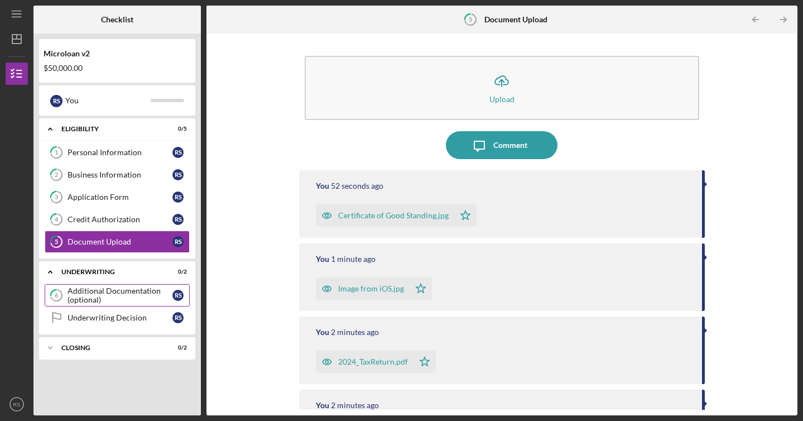
click at [140, 291] on div "Additional Documentation (optional)" at bounding box center [120, 295] width 105 height 18
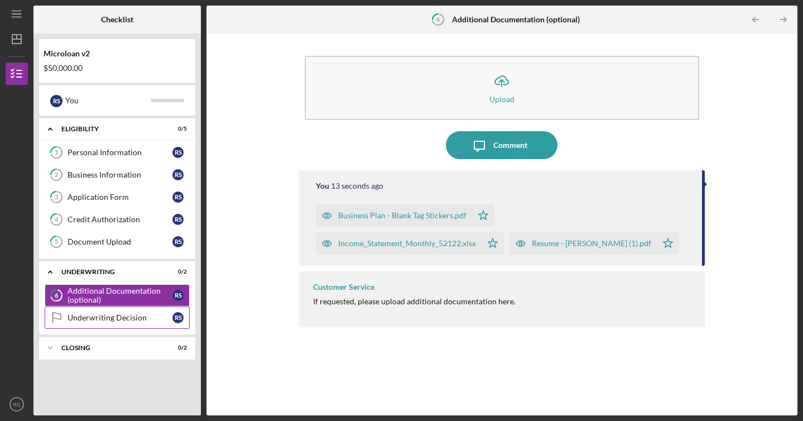
click at [140, 313] on div "Underwriting Decision" at bounding box center [120, 317] width 105 height 9
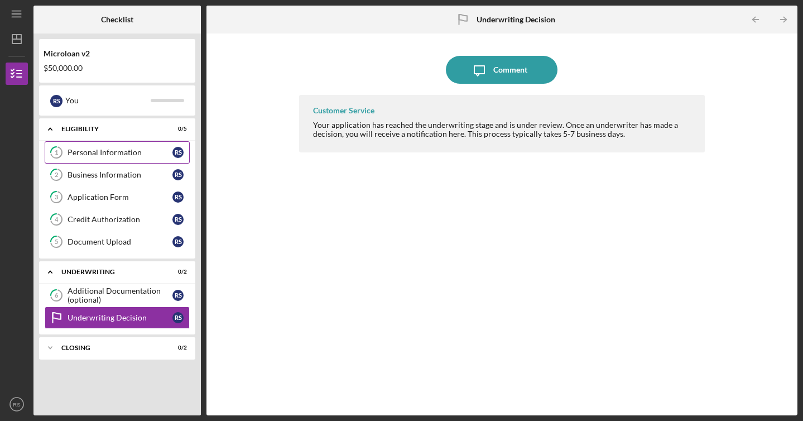
click at [124, 156] on div "Personal Information" at bounding box center [120, 152] width 105 height 9
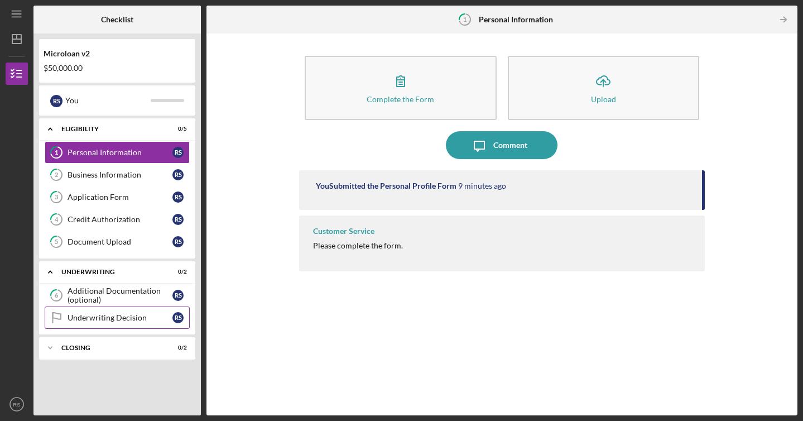
click at [152, 310] on link "Underwriting Decision Underwriting Decision R S" at bounding box center [117, 318] width 145 height 22
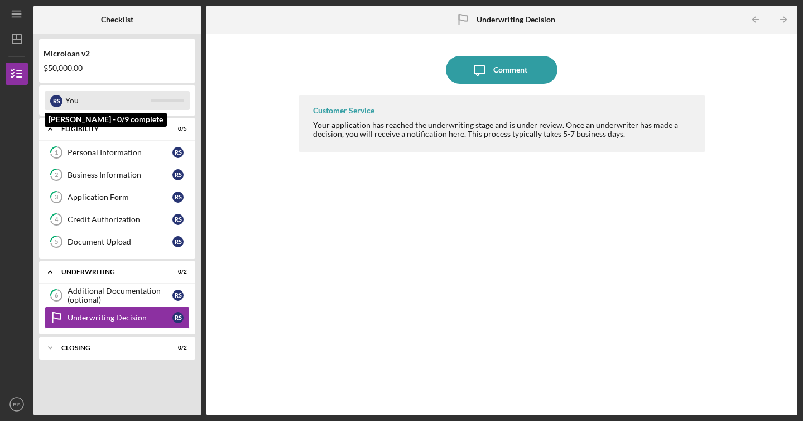
click at [108, 103] on div "You" at bounding box center [107, 100] width 85 height 19
click at [94, 99] on div "You" at bounding box center [107, 100] width 85 height 19
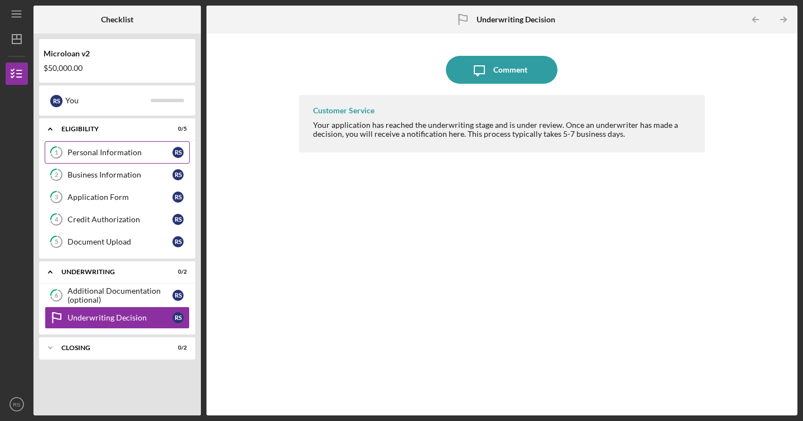
click at [123, 159] on link "1 Personal Information R S" at bounding box center [117, 152] width 145 height 22
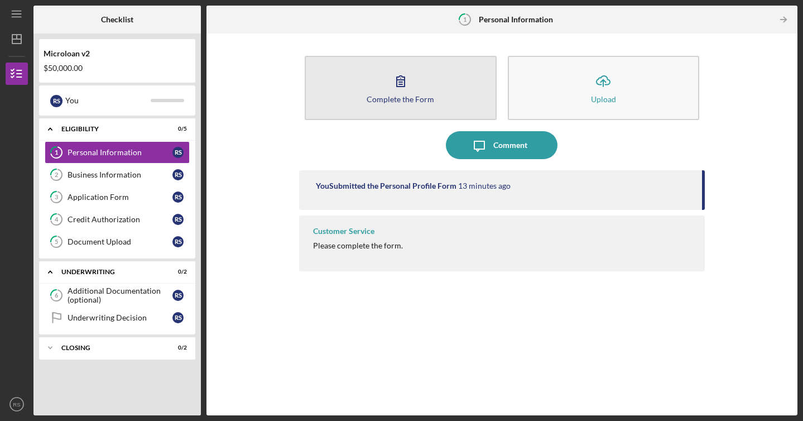
click at [423, 104] on button "Complete the Form Form" at bounding box center [401, 88] width 192 height 64
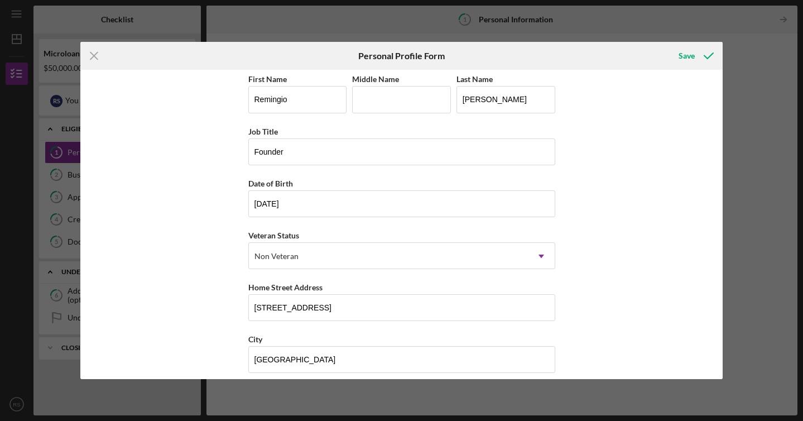
scroll to position [3, 0]
click at [702, 62] on icon "submit" at bounding box center [709, 56] width 28 height 28
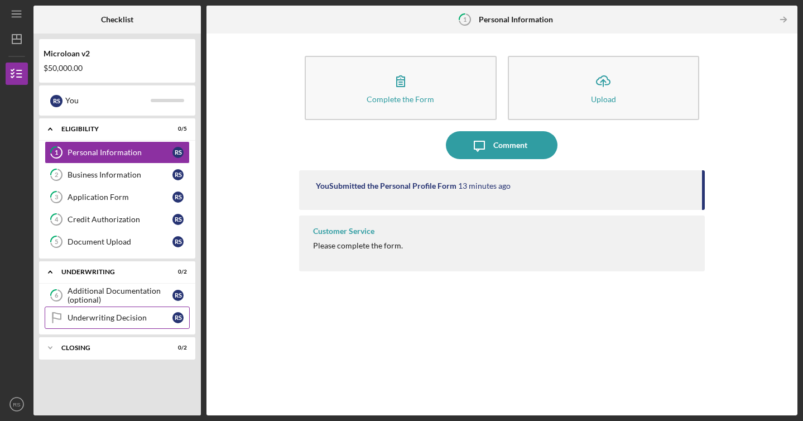
click at [127, 324] on link "Underwriting Decision Underwriting Decision R S" at bounding box center [117, 318] width 145 height 22
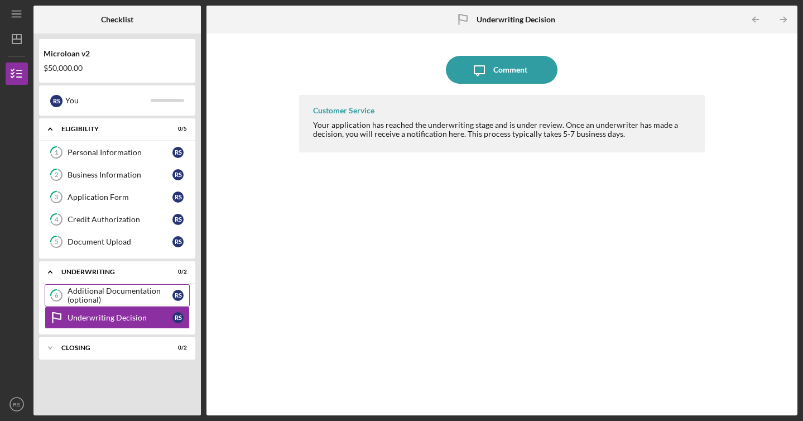
click at [56, 294] on tspan "6" at bounding box center [57, 295] width 4 height 7
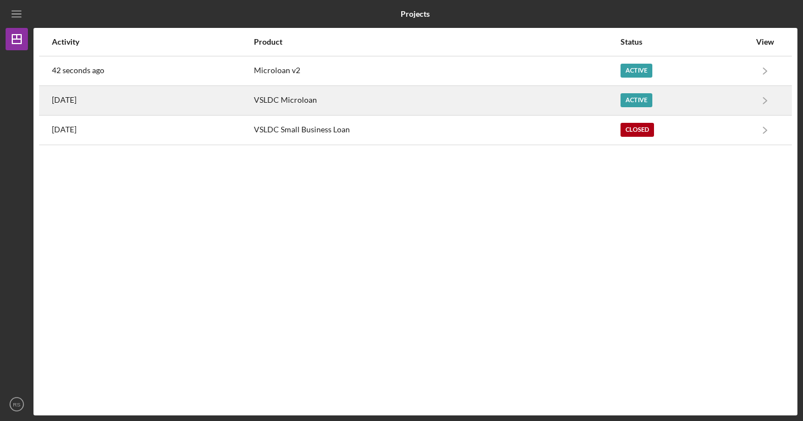
click at [229, 103] on div "3 weeks ago" at bounding box center [152, 101] width 201 height 28
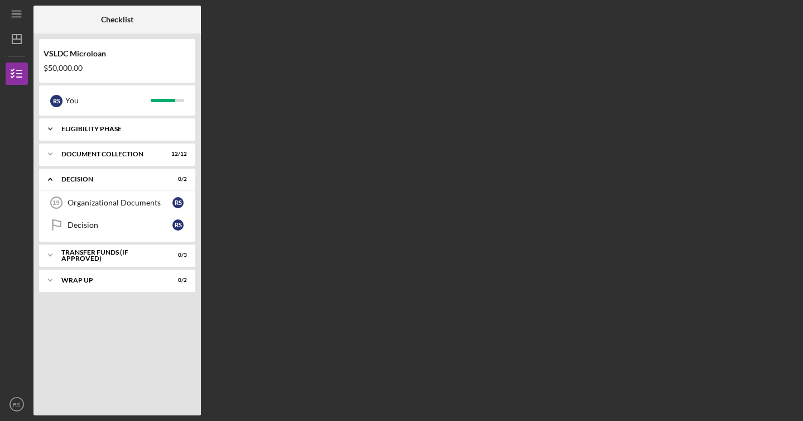
click at [130, 128] on div "Eligibility Phase" at bounding box center [121, 129] width 120 height 7
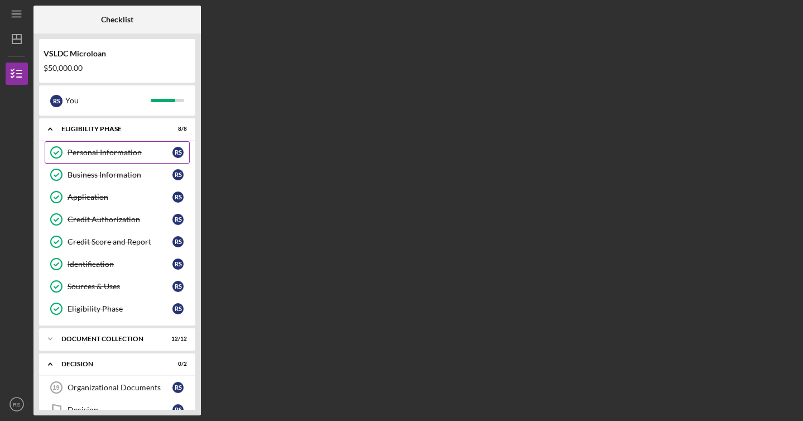
click at [119, 158] on link "Personal Information Personal Information R S" at bounding box center [117, 152] width 145 height 22
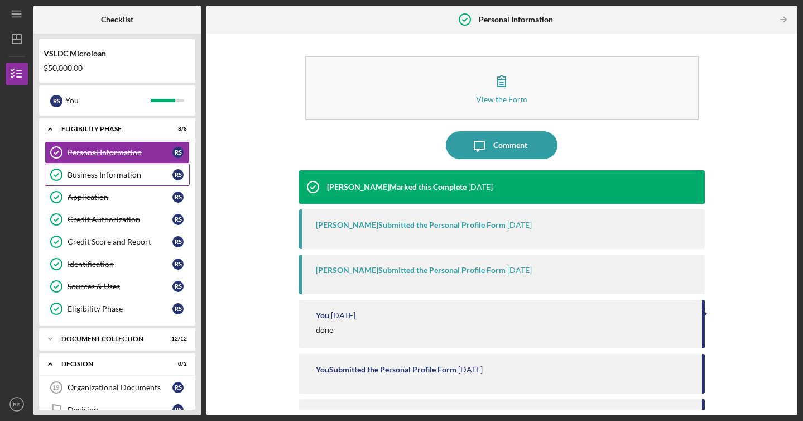
click at [131, 176] on div "Business Information" at bounding box center [120, 174] width 105 height 9
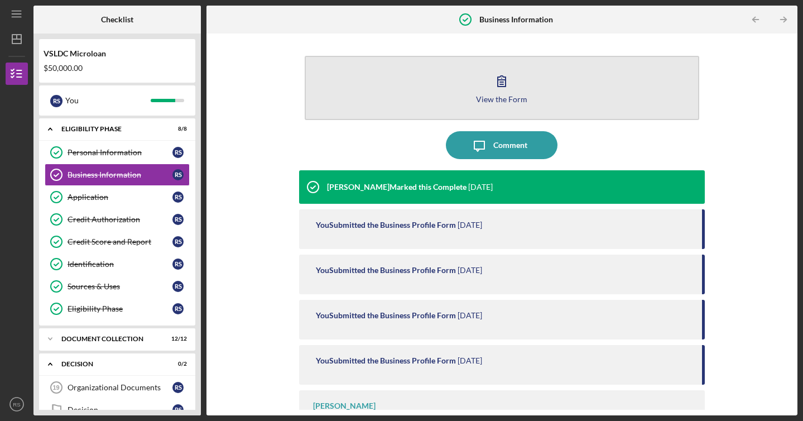
click at [399, 94] on button "View the Form Form" at bounding box center [502, 88] width 395 height 64
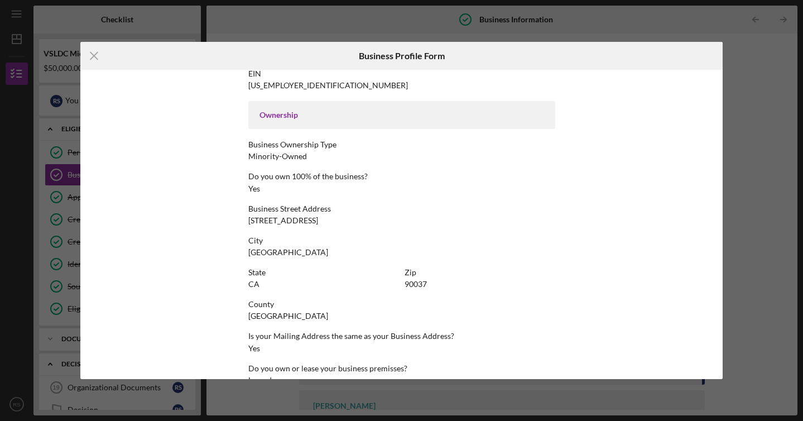
scroll to position [462, 0]
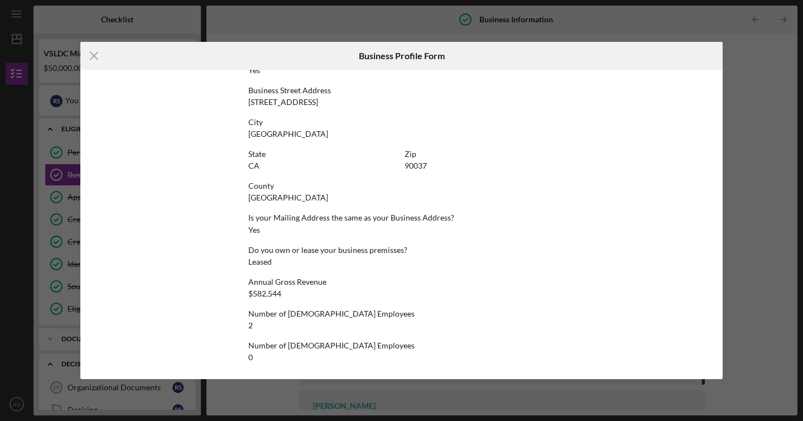
click at [780, 135] on div "Icon/Menu Close Business Profile Form This form is no longer editable because t…" at bounding box center [401, 210] width 803 height 421
click at [92, 52] on icon "Icon/Menu Close" at bounding box center [94, 56] width 28 height 28
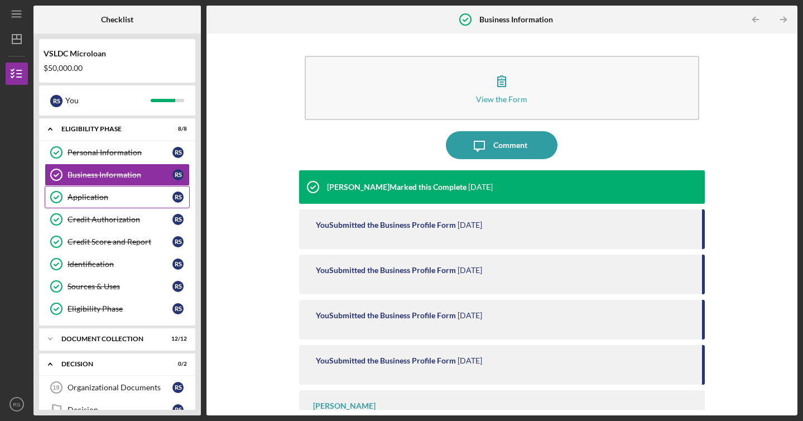
click at [137, 204] on link "Application Application R S" at bounding box center [117, 197] width 145 height 22
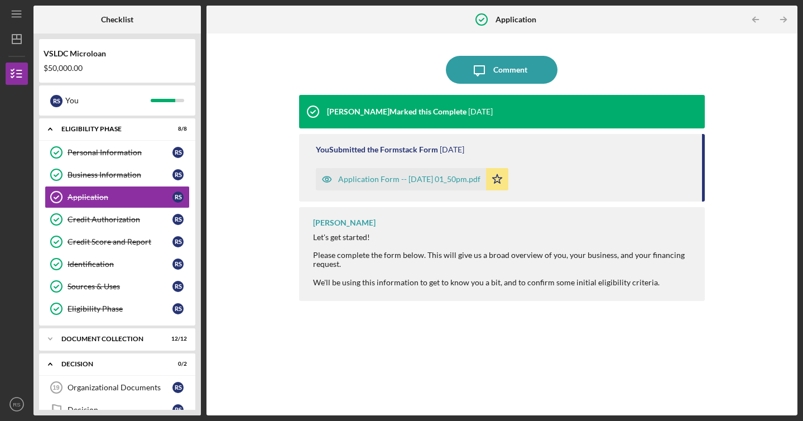
click at [411, 178] on div "Application Form -- 2025-05-28 01_50pm.pdf" at bounding box center [409, 179] width 142 height 9
